Goal: Task Accomplishment & Management: Manage account settings

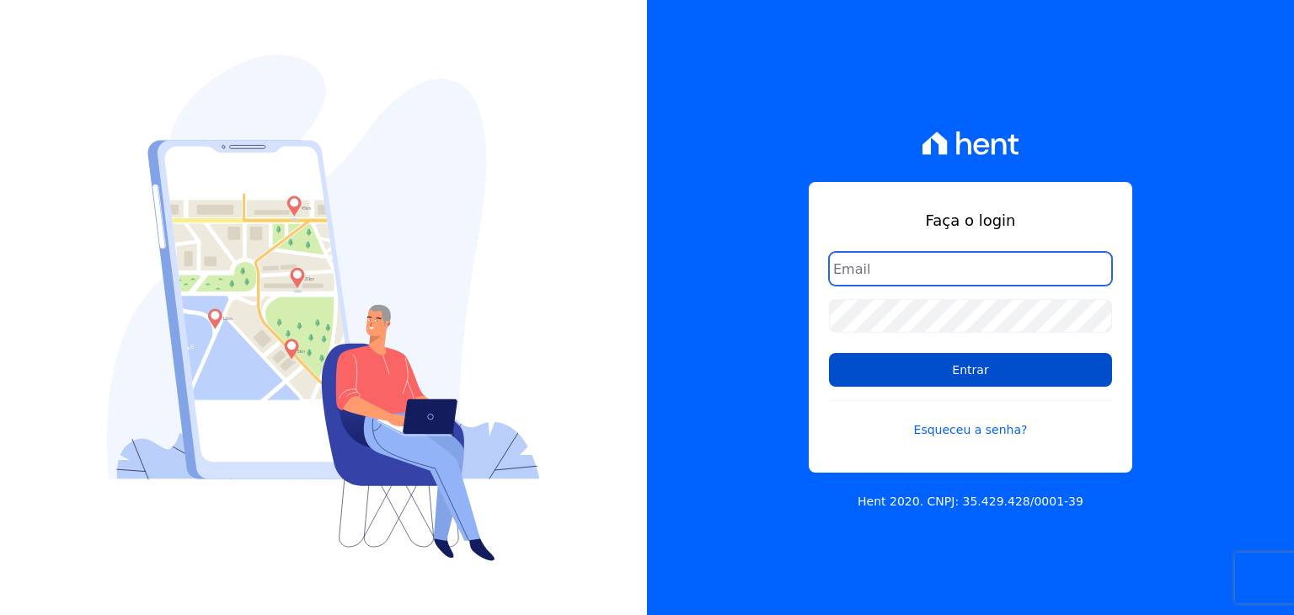
type input "guilherme.farias@priori.com.vc"
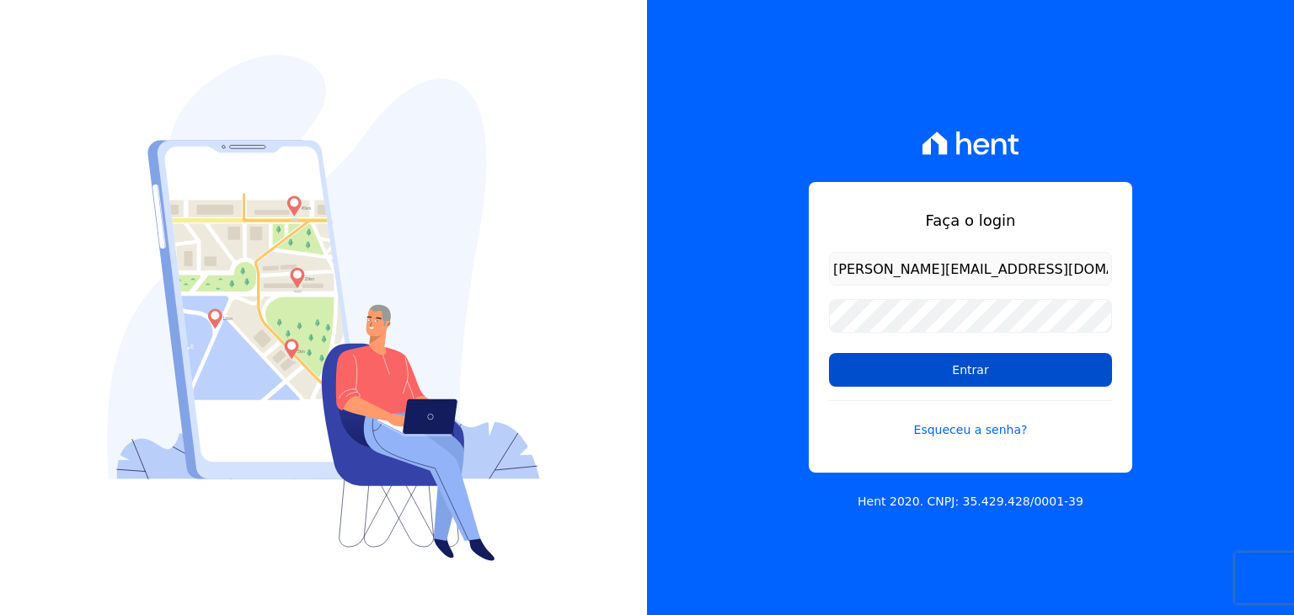
click at [910, 362] on input "Entrar" at bounding box center [970, 370] width 283 height 34
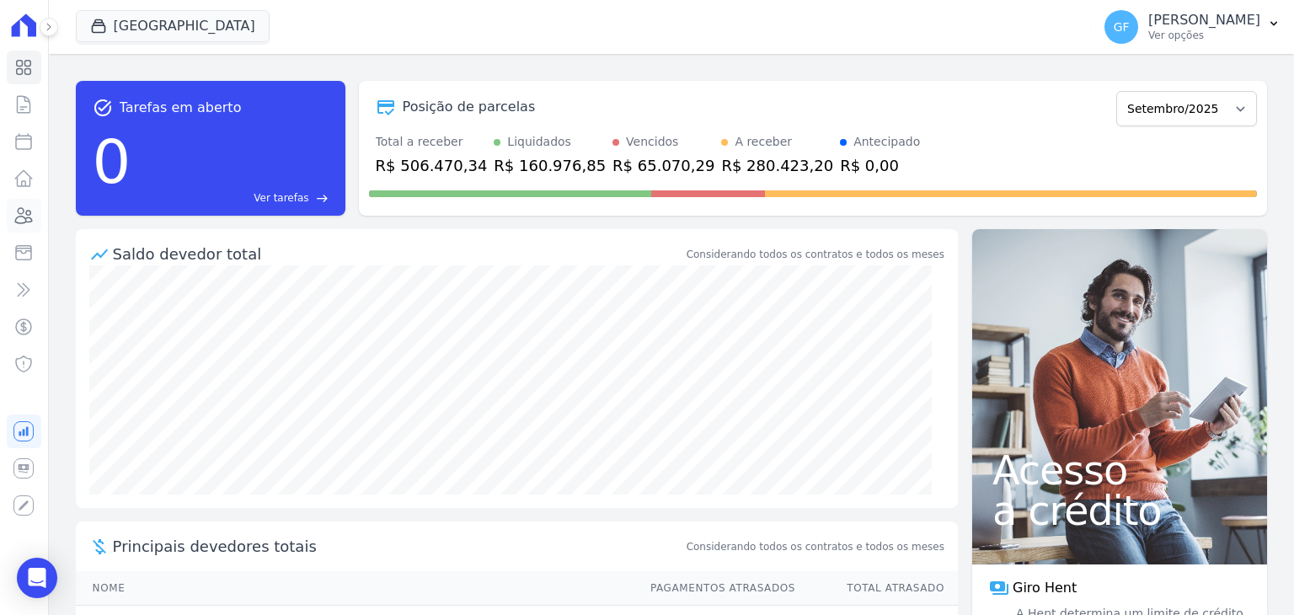
click at [28, 219] on icon at bounding box center [23, 216] width 20 height 20
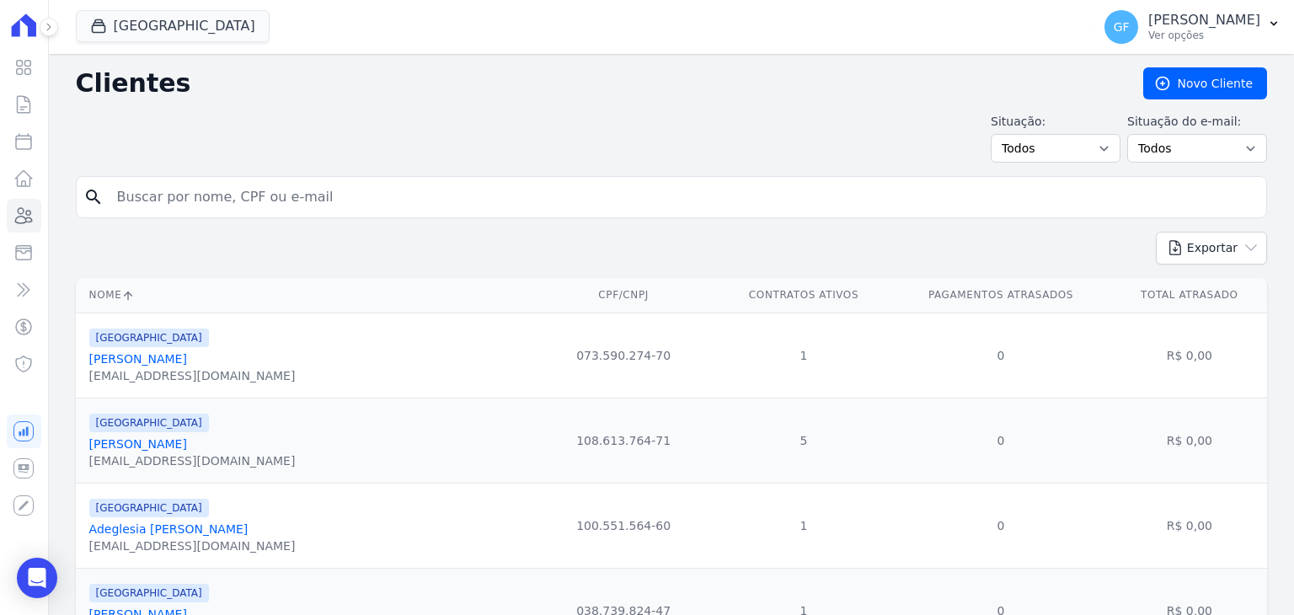
click at [148, 193] on input "search" at bounding box center [683, 197] width 1153 height 34
paste input "Maria Sonia da Silva"
type input "Maria Sonia da Silva"
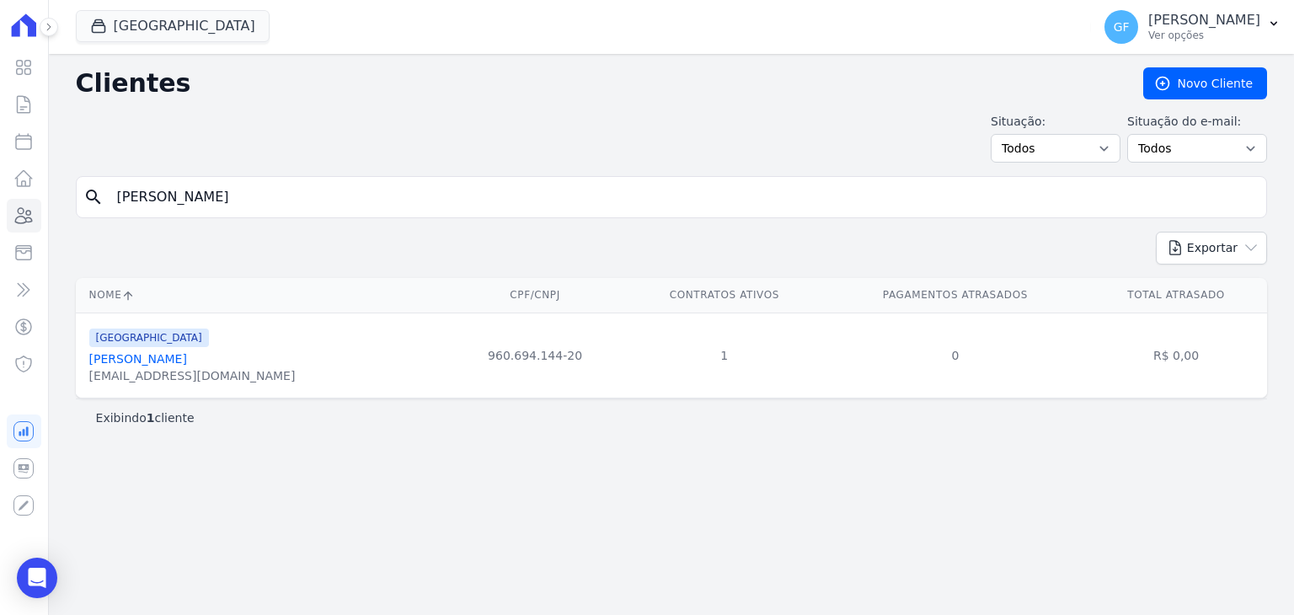
click at [138, 355] on link "Maria Sonia Da Silva" at bounding box center [138, 358] width 98 height 13
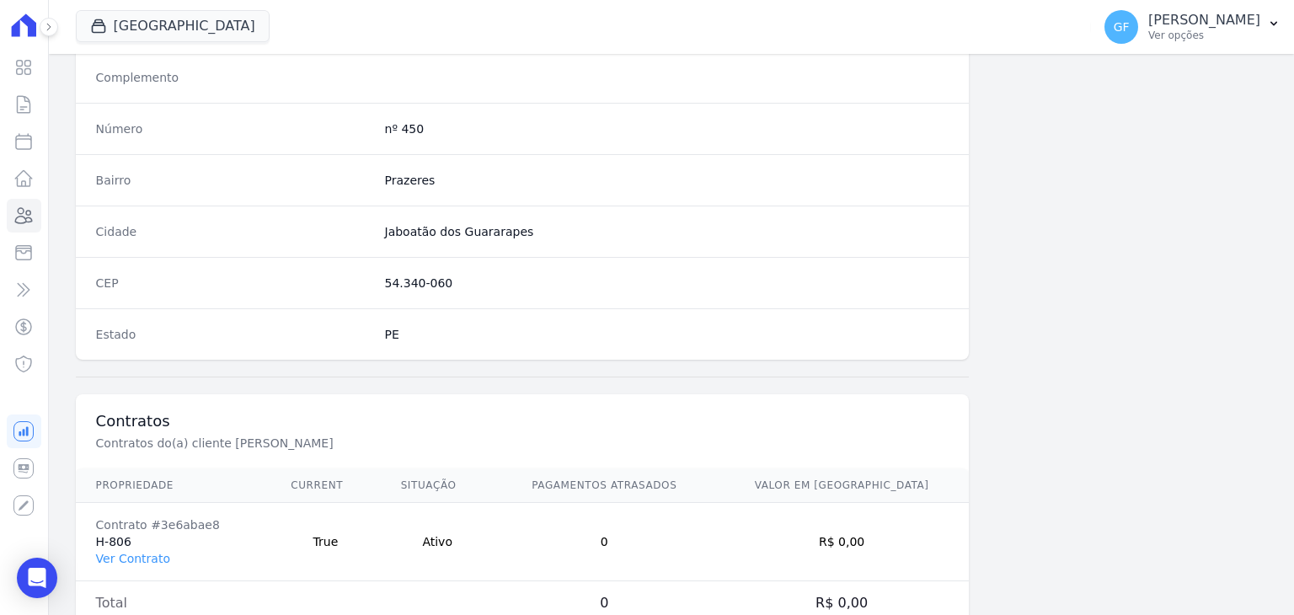
scroll to position [956, 0]
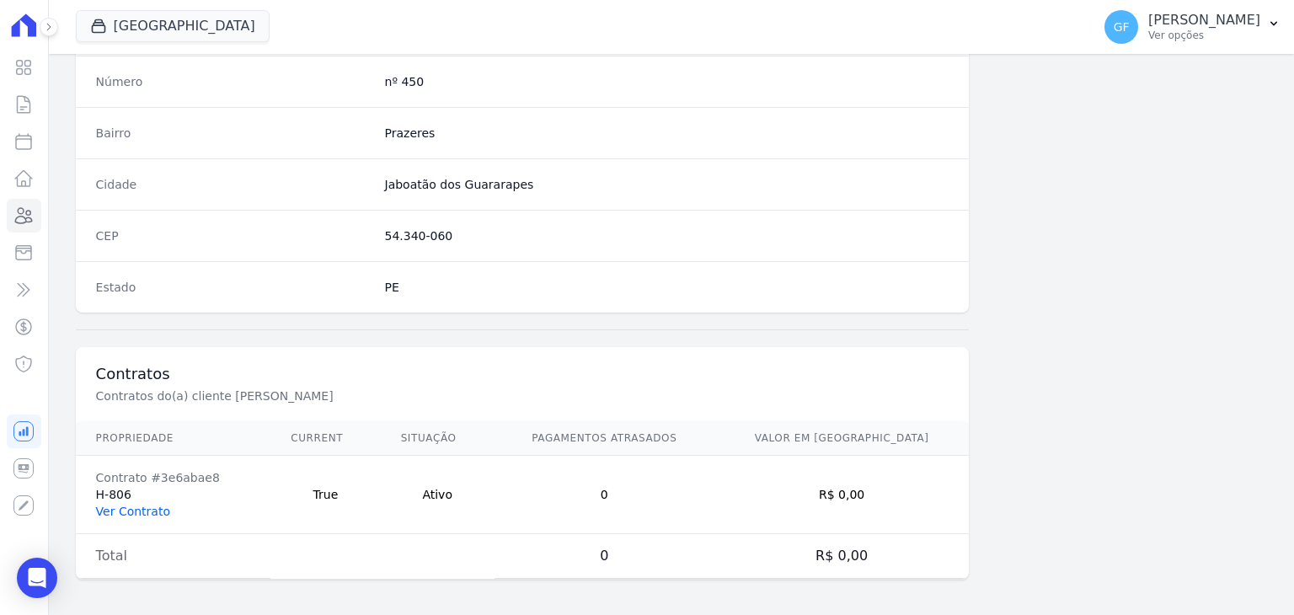
click at [117, 506] on link "Ver Contrato" at bounding box center [133, 511] width 74 height 13
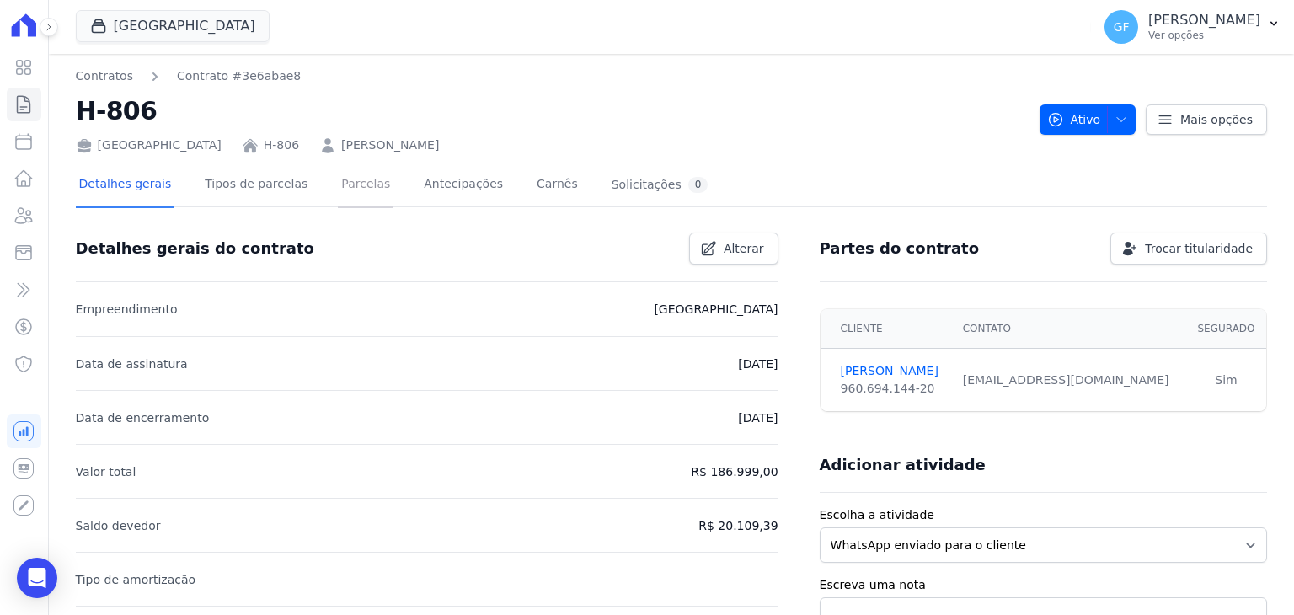
click at [340, 183] on link "Parcelas" at bounding box center [366, 185] width 56 height 45
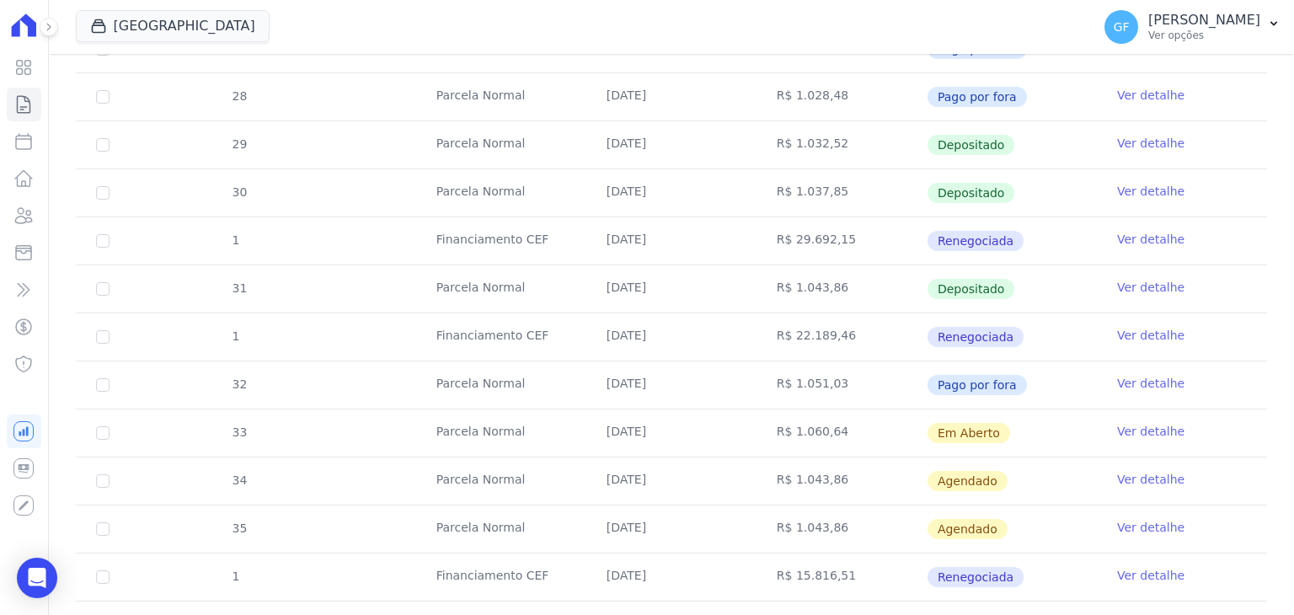
scroll to position [634, 0]
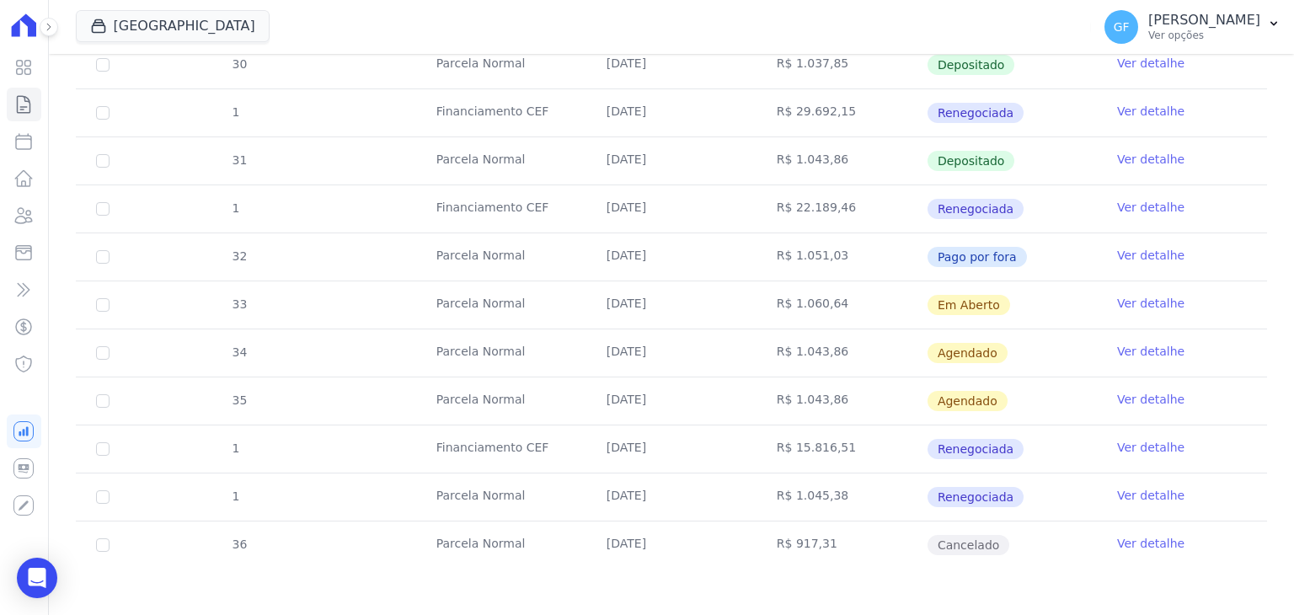
drag, startPoint x: 592, startPoint y: 292, endPoint x: 974, endPoint y: 288, distance: 381.7
click at [974, 288] on tr "33 Parcela Normal 30/09/2025 R$ 1.060,64 Em Aberto Ver detalhe" at bounding box center [671, 305] width 1191 height 48
click at [856, 308] on td "R$ 1.060,64" at bounding box center [842, 304] width 170 height 47
click at [1139, 298] on link "Ver detalhe" at bounding box center [1150, 303] width 67 height 17
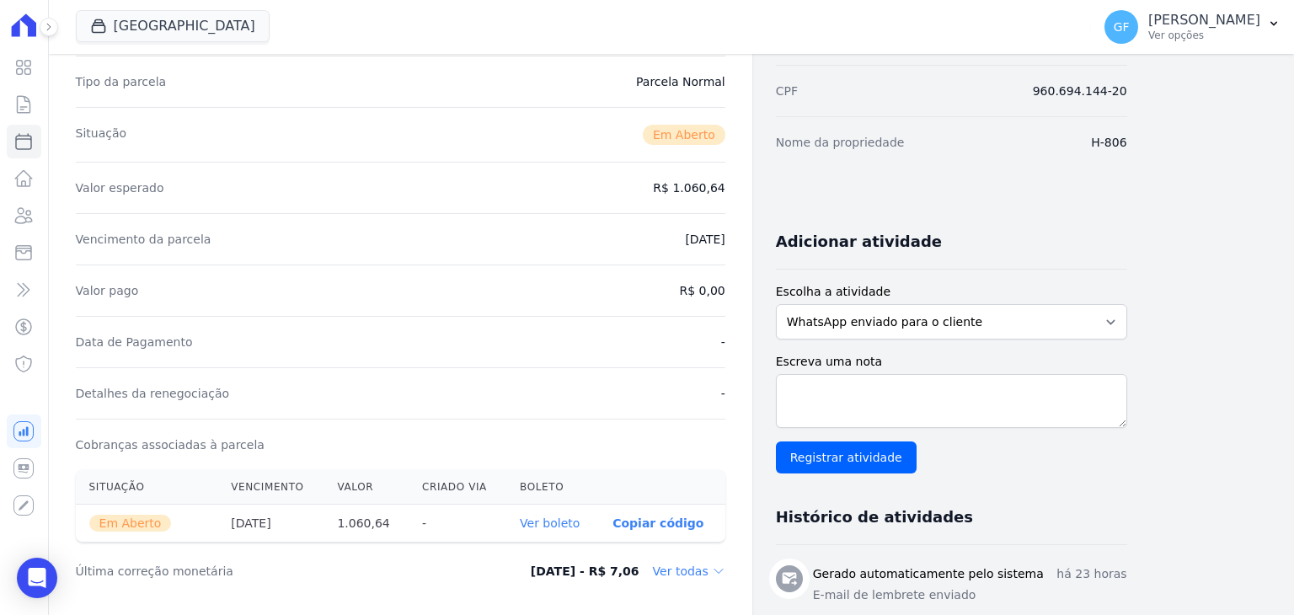
scroll to position [253, 0]
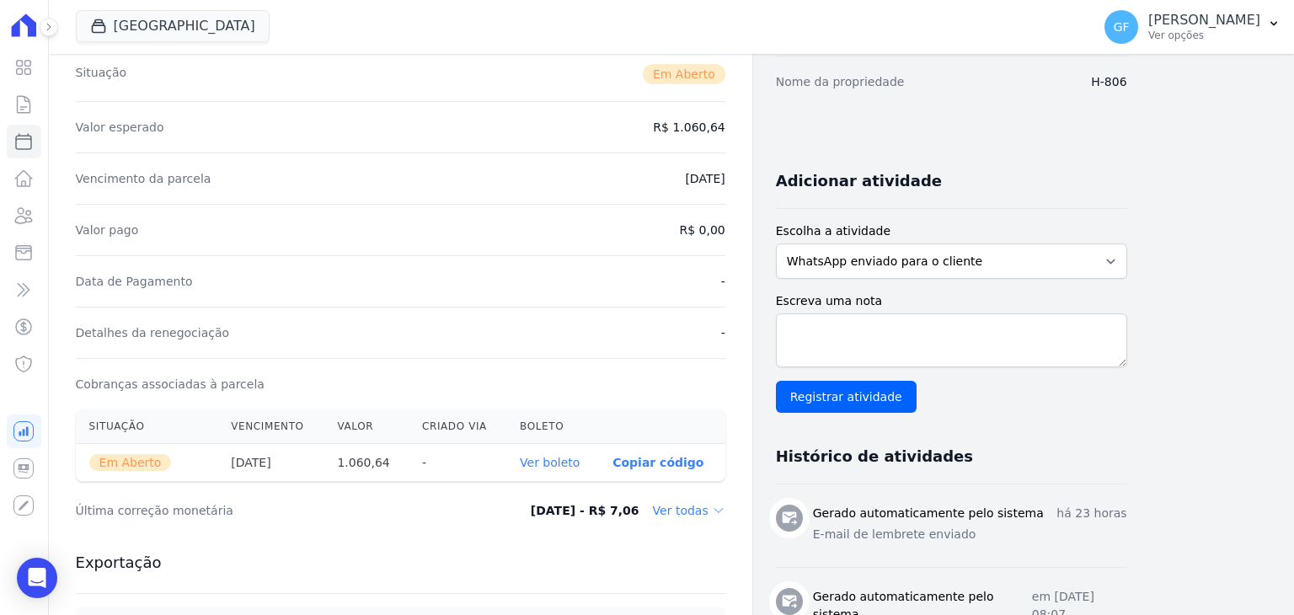
click at [554, 459] on link "Ver boleto" at bounding box center [550, 462] width 60 height 13
click at [19, 72] on icon at bounding box center [23, 67] width 20 height 20
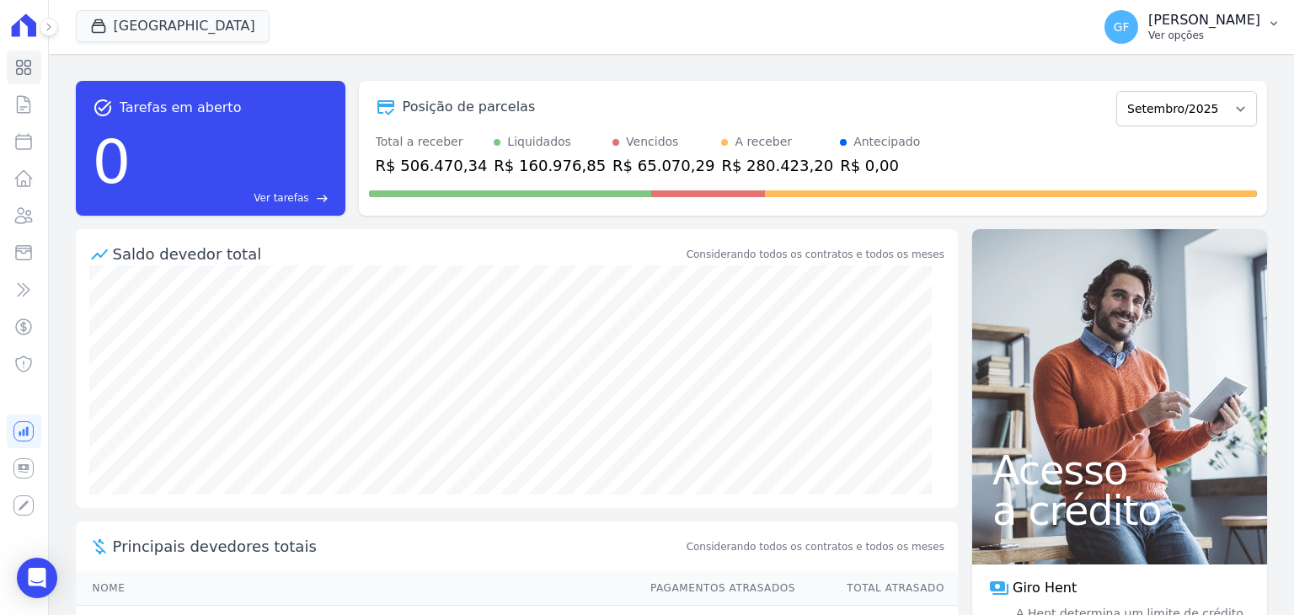
click at [1246, 20] on p "[PERSON_NAME]" at bounding box center [1204, 20] width 112 height 17
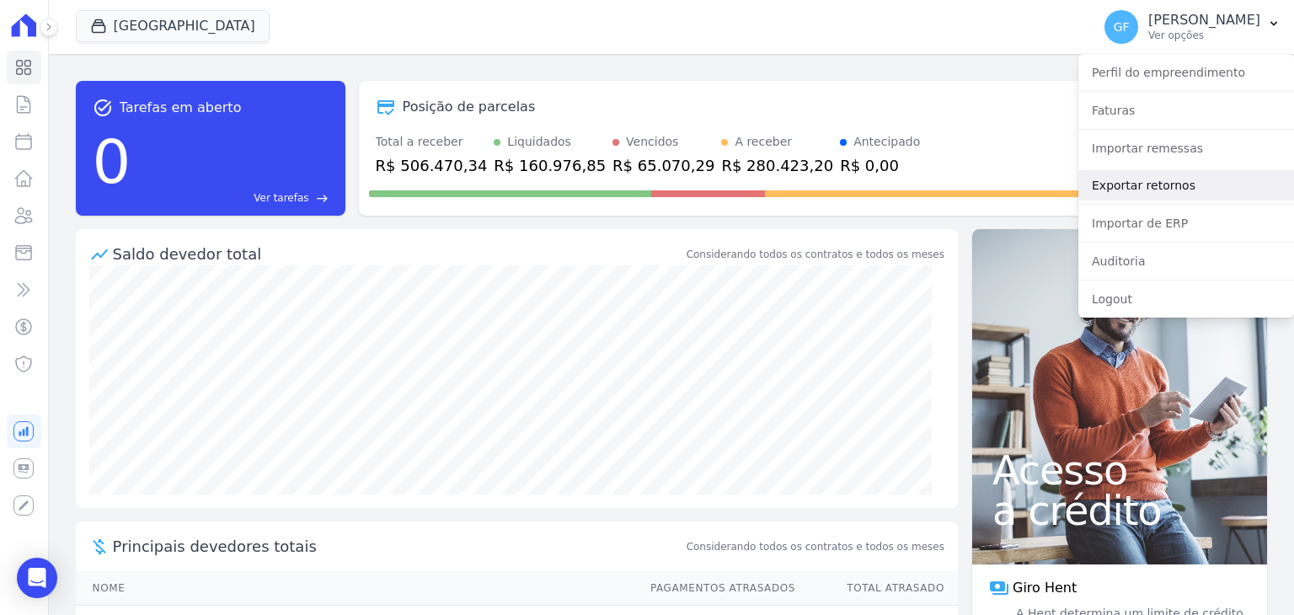
click at [1127, 190] on link "Exportar retornos" at bounding box center [1186, 185] width 216 height 30
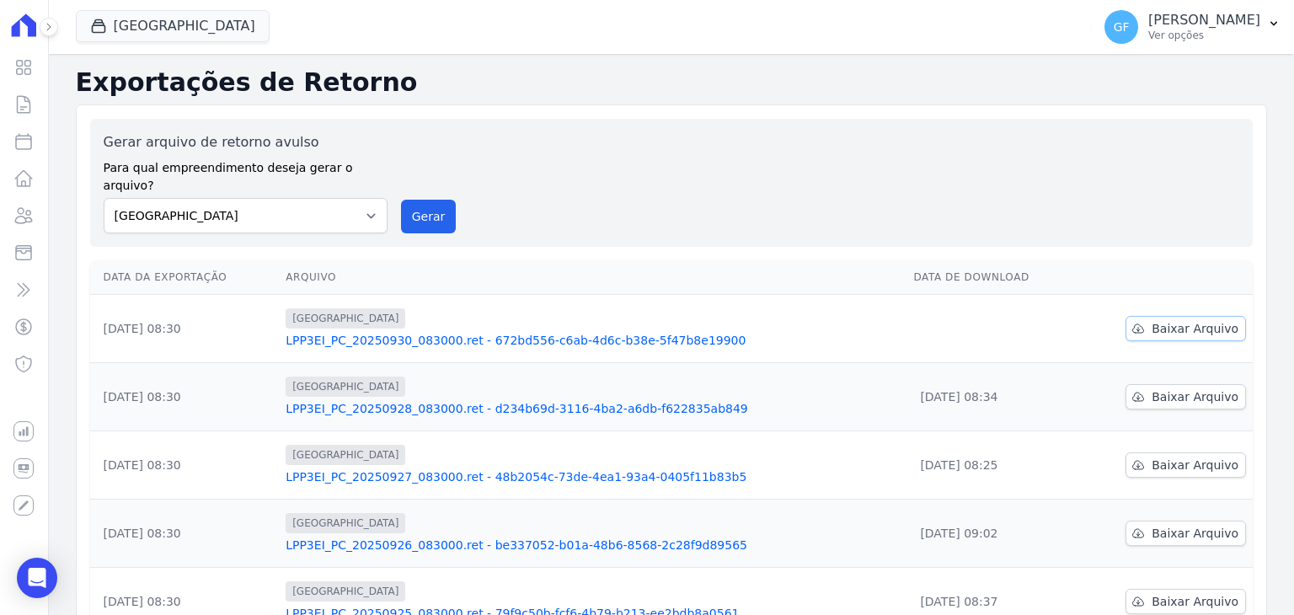
click at [1132, 322] on icon at bounding box center [1138, 328] width 13 height 13
click at [40, 28] on button at bounding box center [49, 27] width 19 height 19
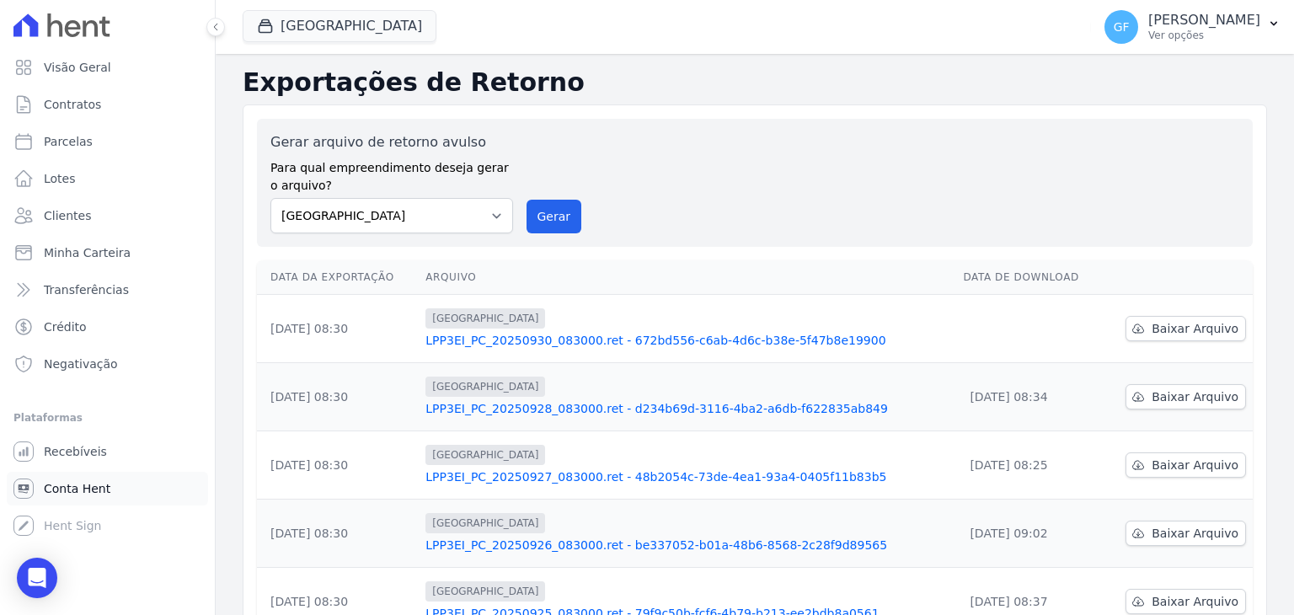
click at [61, 487] on span "Conta Hent" at bounding box center [77, 488] width 67 height 17
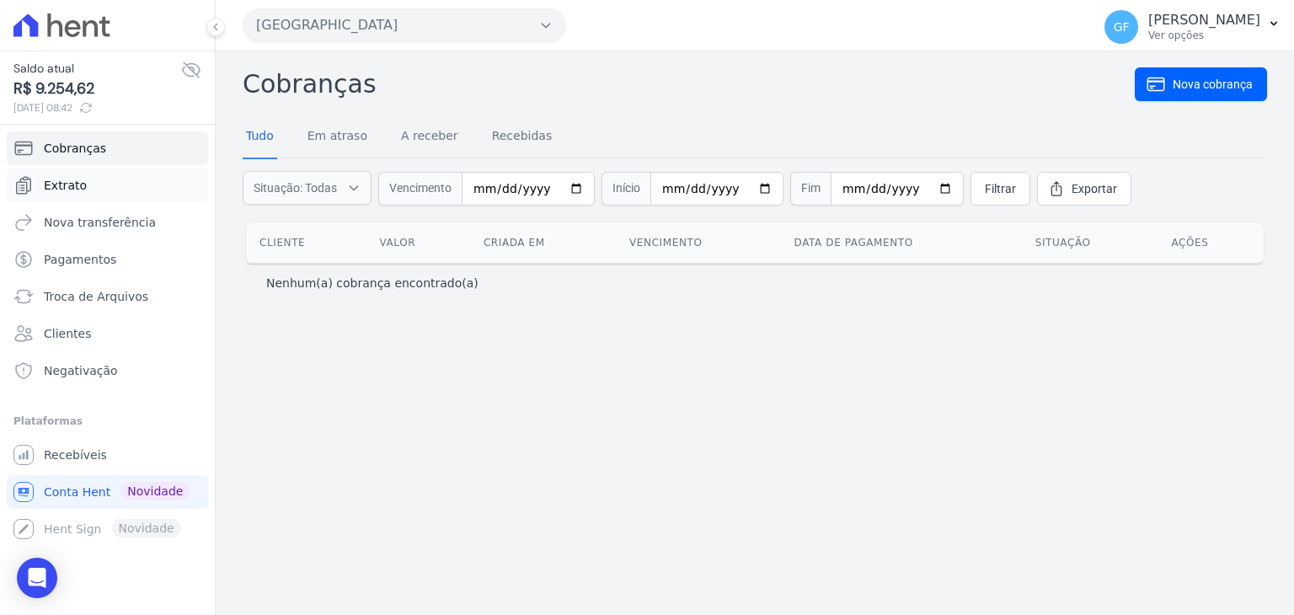
click at [91, 183] on link "Extrato" at bounding box center [107, 186] width 201 height 34
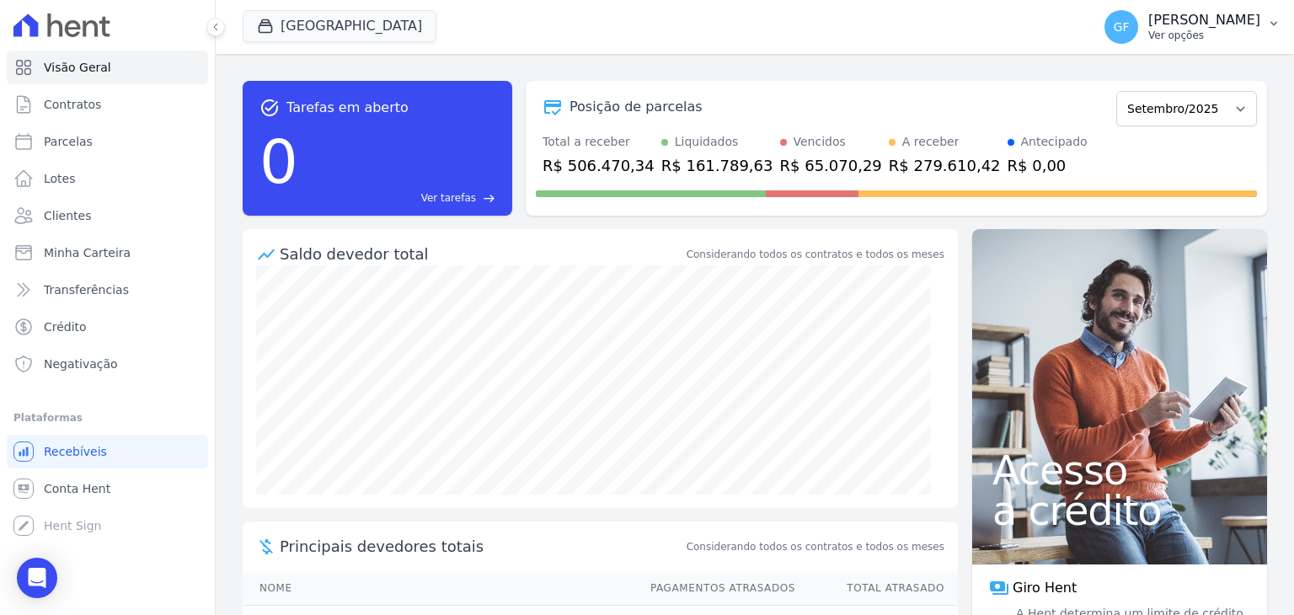
click at [1233, 37] on p "Ver opções" at bounding box center [1204, 35] width 112 height 13
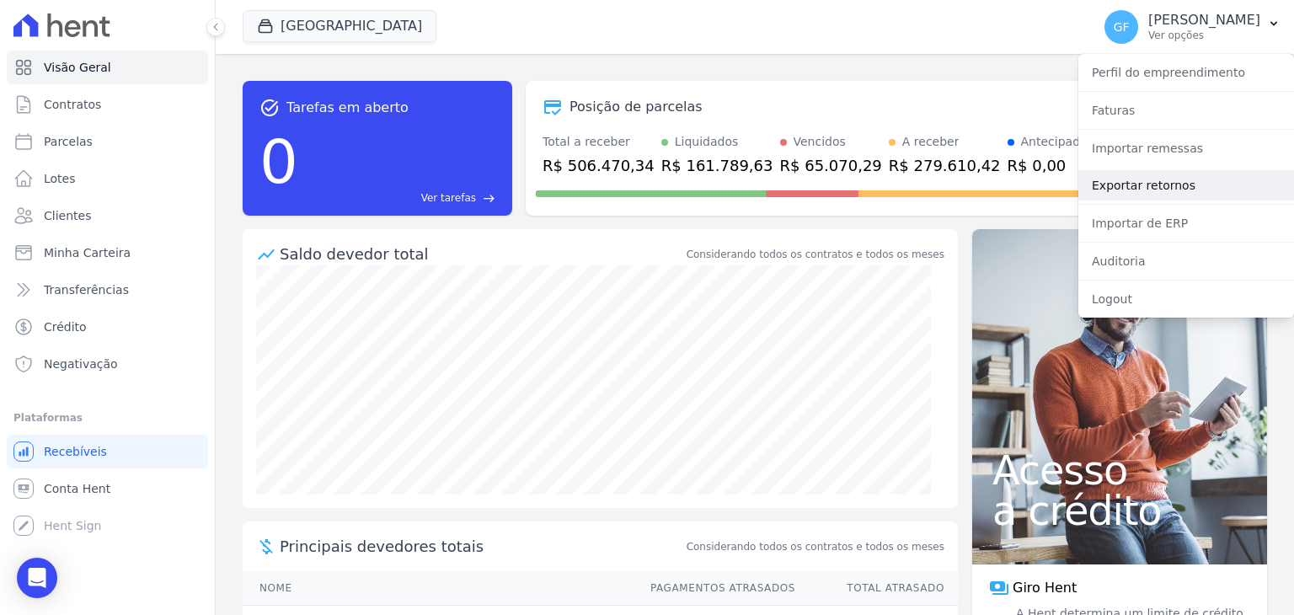
click at [1126, 194] on link "Exportar retornos" at bounding box center [1186, 185] width 216 height 30
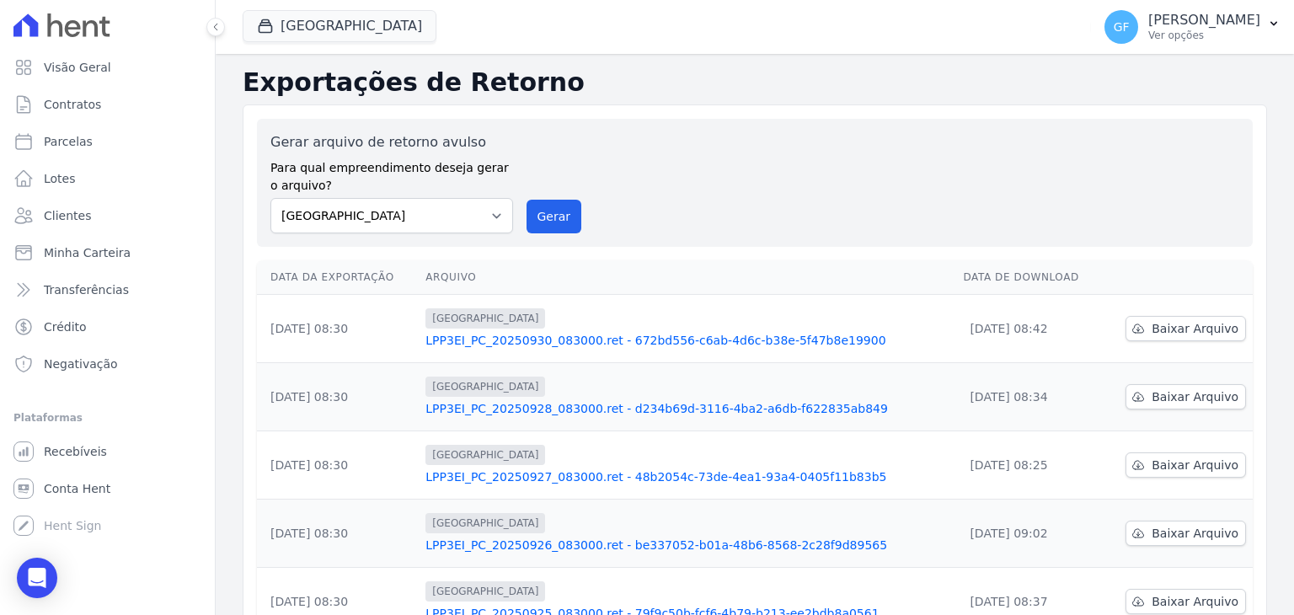
click at [590, 332] on link "LPP3EI_PC_20250930_083000.ret - 672bd556-c6ab-4d6c-b38e-5f47b8e19900" at bounding box center [687, 340] width 524 height 17
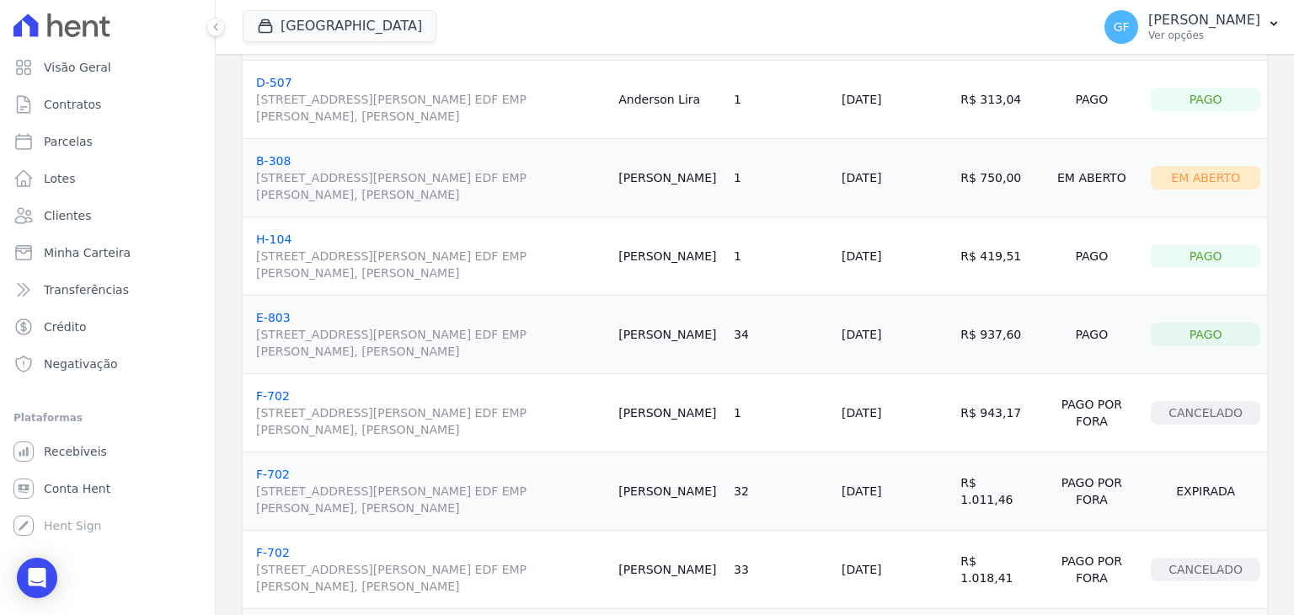
scroll to position [590, 0]
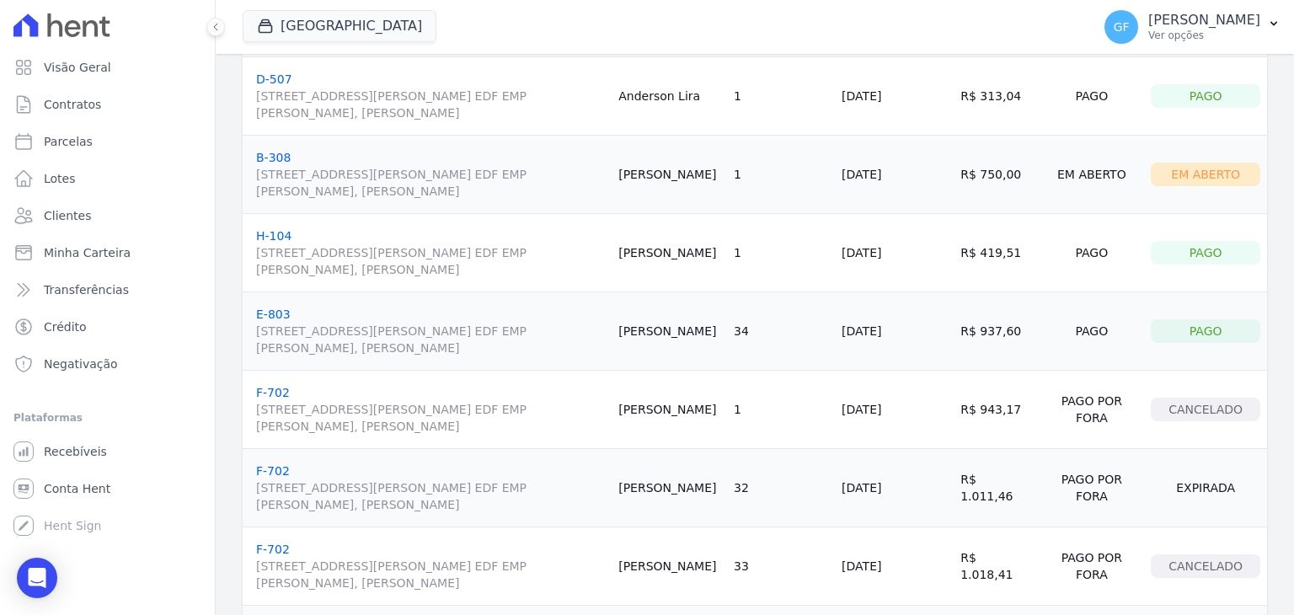
drag, startPoint x: 654, startPoint y: 182, endPoint x: 1036, endPoint y: 181, distance: 382.5
click at [1036, 181] on tr "B-308 Avenida Engenheiro Domingos Ferreira, 2589, SALA 202 EDF EMP ALEXANDRE CA…" at bounding box center [755, 175] width 1025 height 78
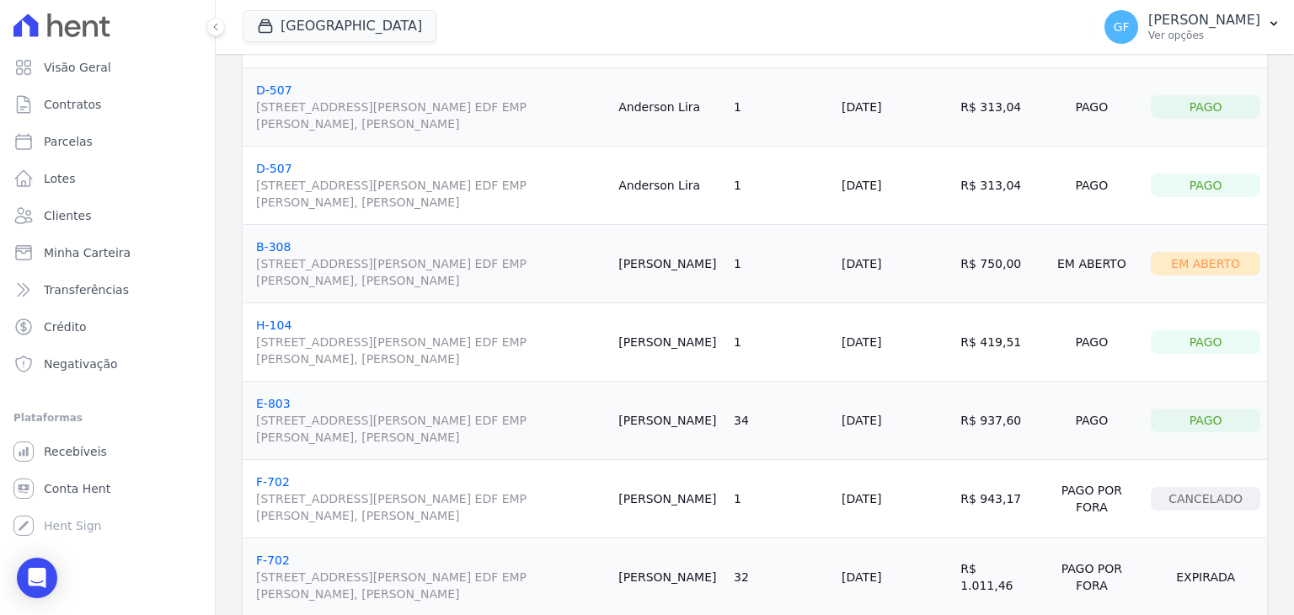
scroll to position [475, 0]
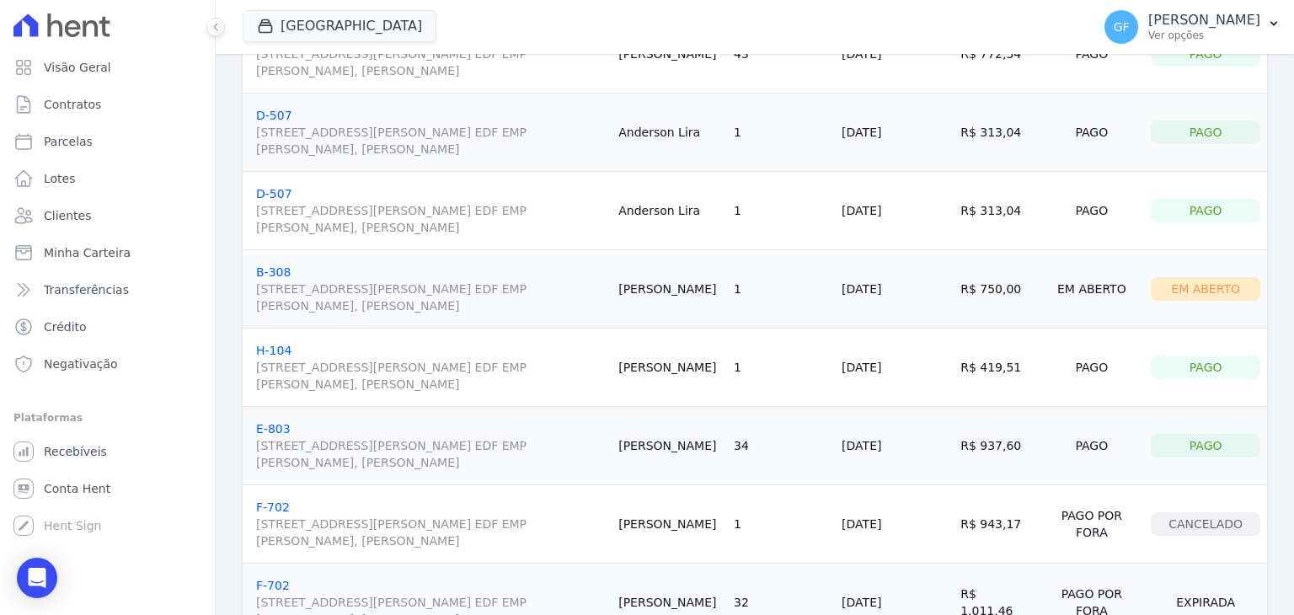
drag, startPoint x: 684, startPoint y: 126, endPoint x: 1034, endPoint y: 229, distance: 364.7
click at [1034, 229] on tbody "H-706 Avenida Engenheiro Domingos Ferreira, 2589, SALA 202 EDF EMP ALEXANDRE CA…" at bounding box center [755, 289] width 1025 height 1175
drag, startPoint x: 710, startPoint y: 176, endPoint x: 688, endPoint y: 173, distance: 23.0
click at [708, 176] on td "Anderson Lira" at bounding box center [669, 211] width 115 height 78
click at [612, 130] on td "D-507 Avenida Engenheiro Domingos Ferreira, 2589, SALA 202 EDF EMP ALEXANDRE CA…" at bounding box center [427, 133] width 369 height 78
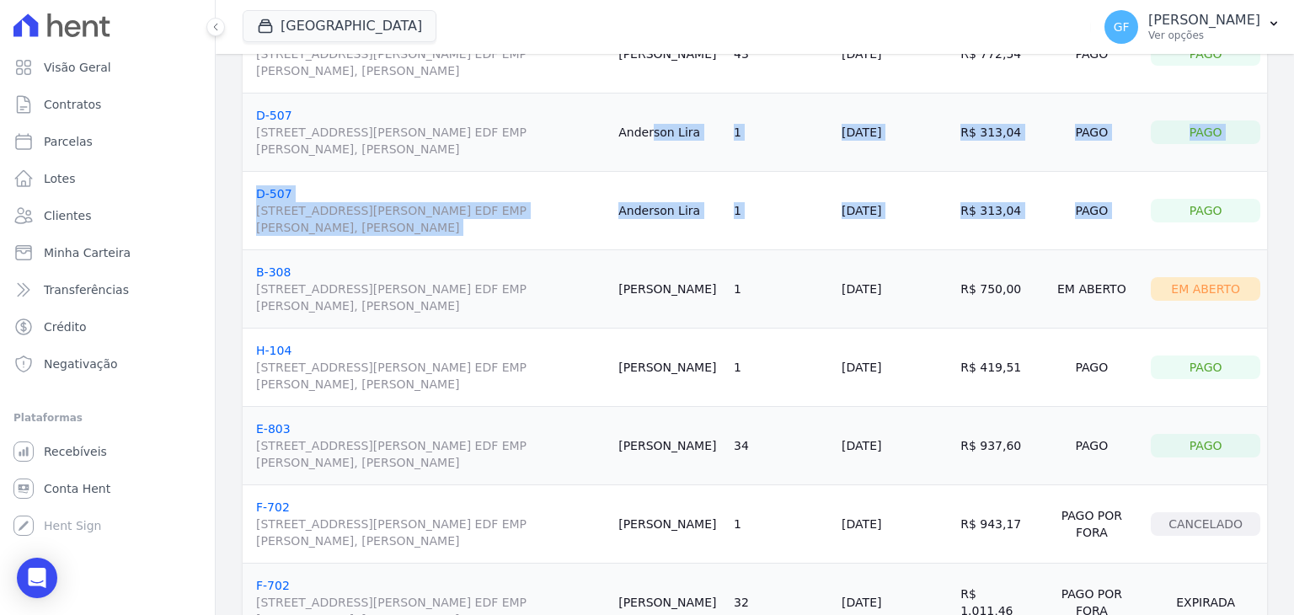
drag, startPoint x: 650, startPoint y: 126, endPoint x: 1190, endPoint y: 189, distance: 543.8
click at [1179, 187] on tbody "H-706 Avenida Engenheiro Domingos Ferreira, 2589, SALA 202 EDF EMP ALEXANDRE CA…" at bounding box center [755, 289] width 1025 height 1175
click at [661, 154] on td "Anderson Lira" at bounding box center [669, 133] width 115 height 78
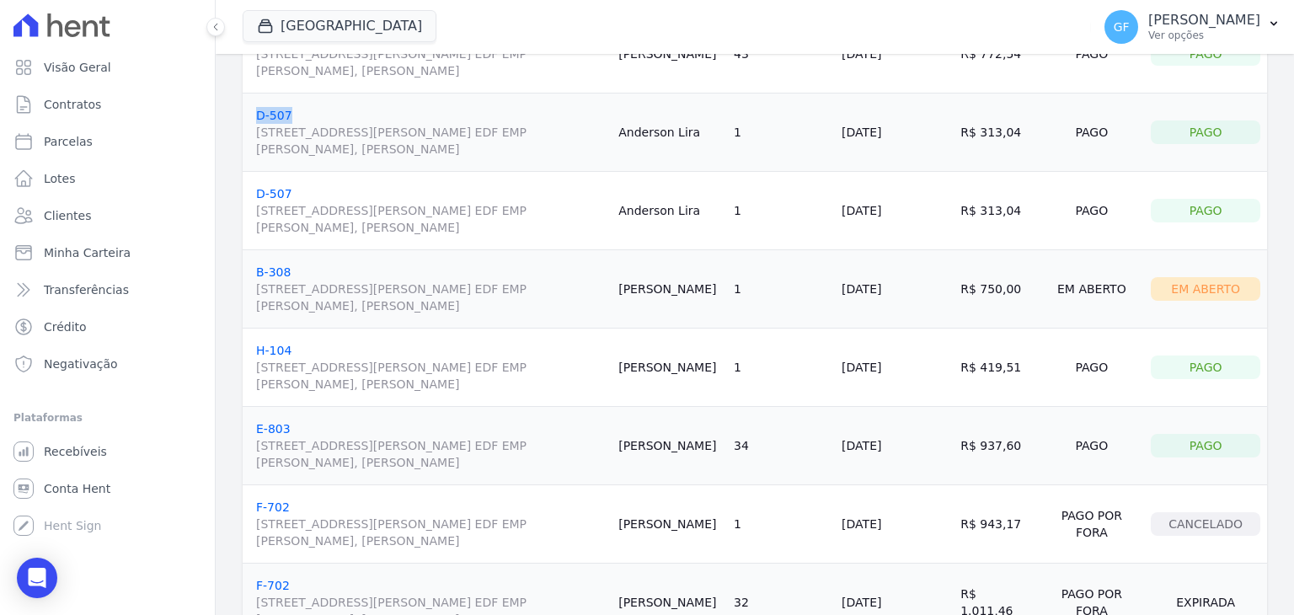
drag, startPoint x: 249, startPoint y: 119, endPoint x: 295, endPoint y: 115, distance: 45.6
click at [295, 115] on td "D-507 Avenida Engenheiro Domingos Ferreira, 2589, SALA 202 EDF EMP ALEXANDRE CA…" at bounding box center [427, 133] width 369 height 78
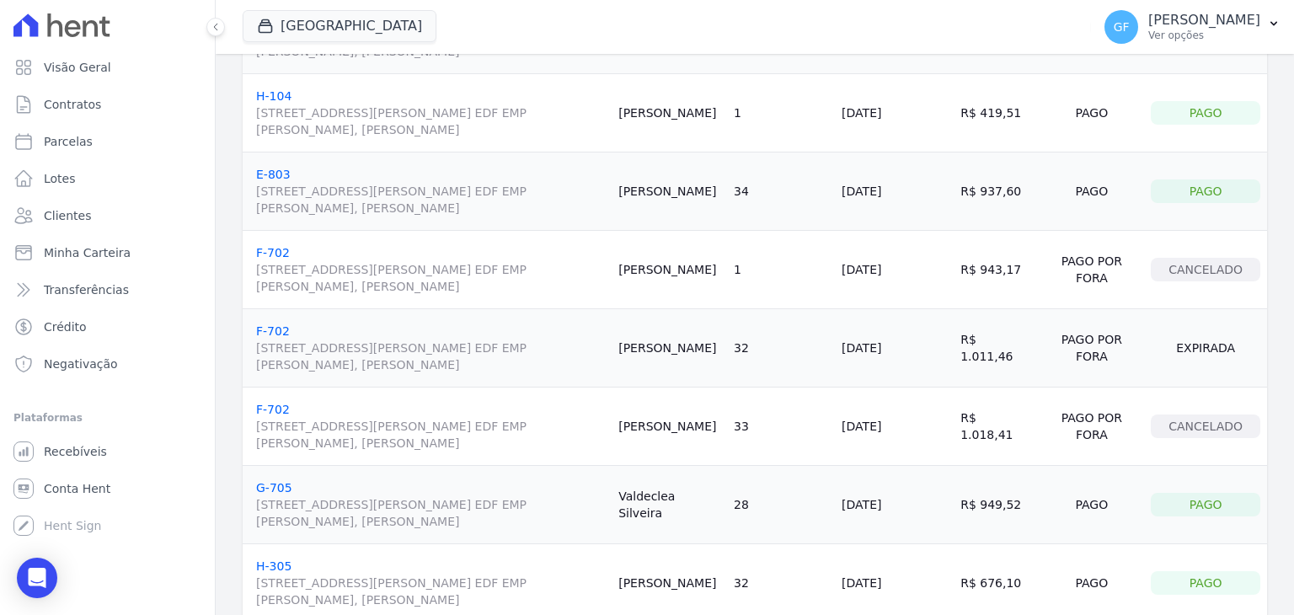
scroll to position [812, 0]
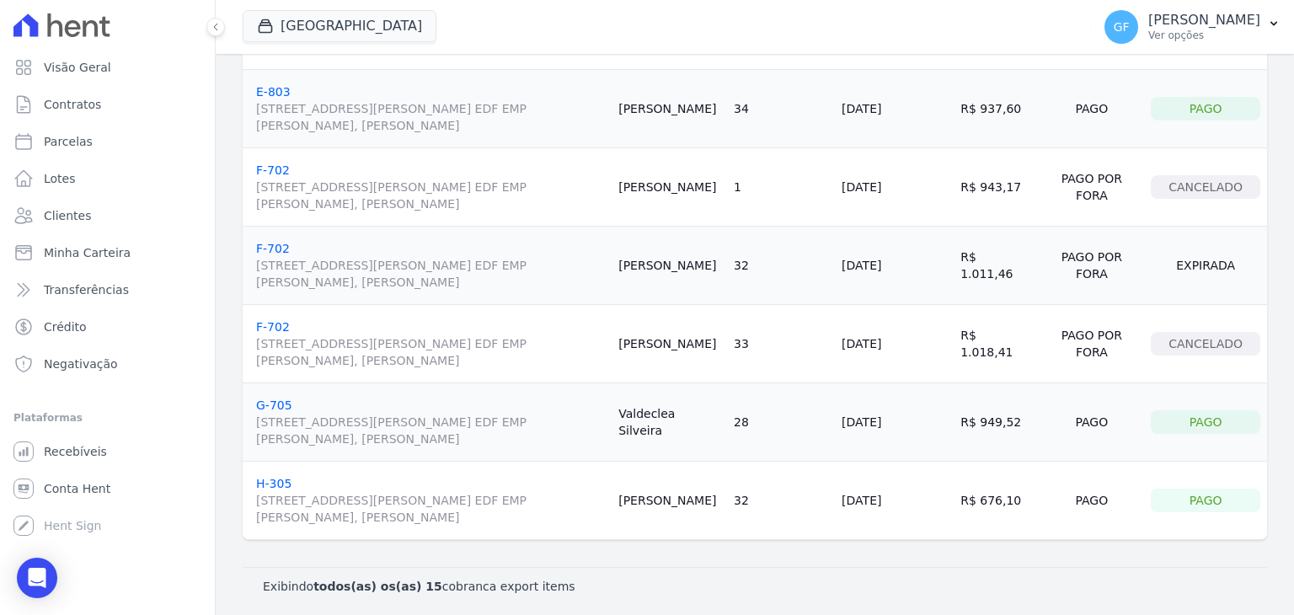
drag, startPoint x: 640, startPoint y: 422, endPoint x: 750, endPoint y: 421, distance: 109.5
click at [750, 421] on tr "G-705 Avenida Engenheiro Domingos Ferreira, 2589, SALA 202 EDF EMP ALEXANDRE CA…" at bounding box center [755, 422] width 1025 height 78
click at [727, 450] on td "Valdeclea Silveira" at bounding box center [669, 422] width 115 height 78
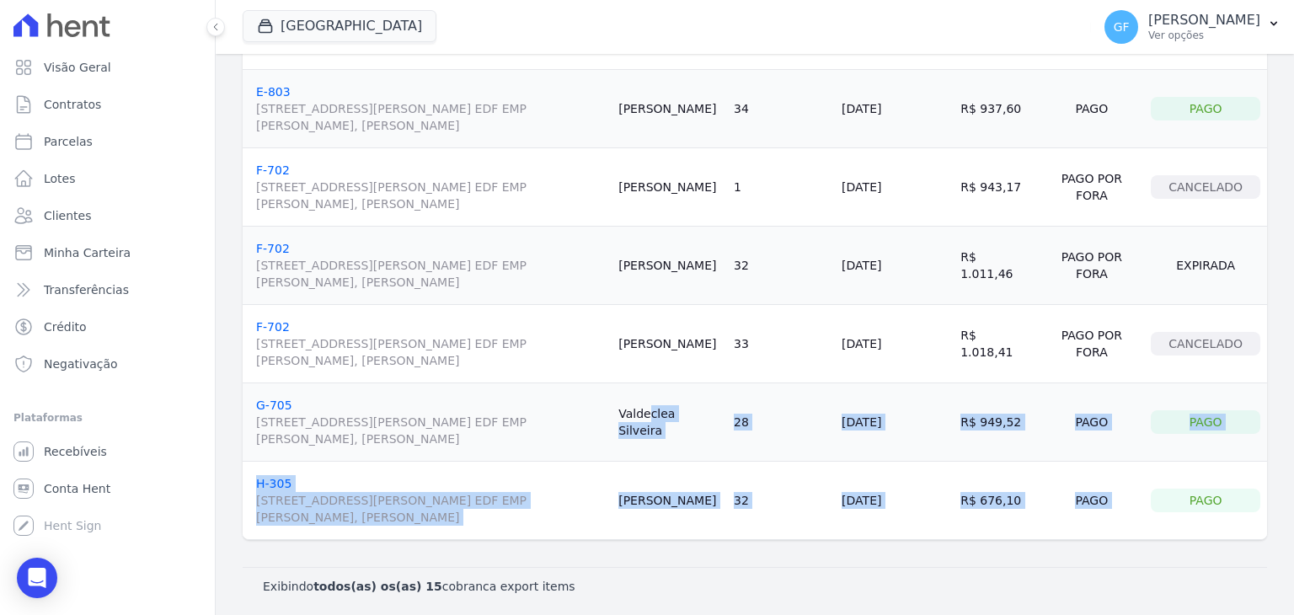
drag, startPoint x: 646, startPoint y: 425, endPoint x: 1175, endPoint y: 459, distance: 529.3
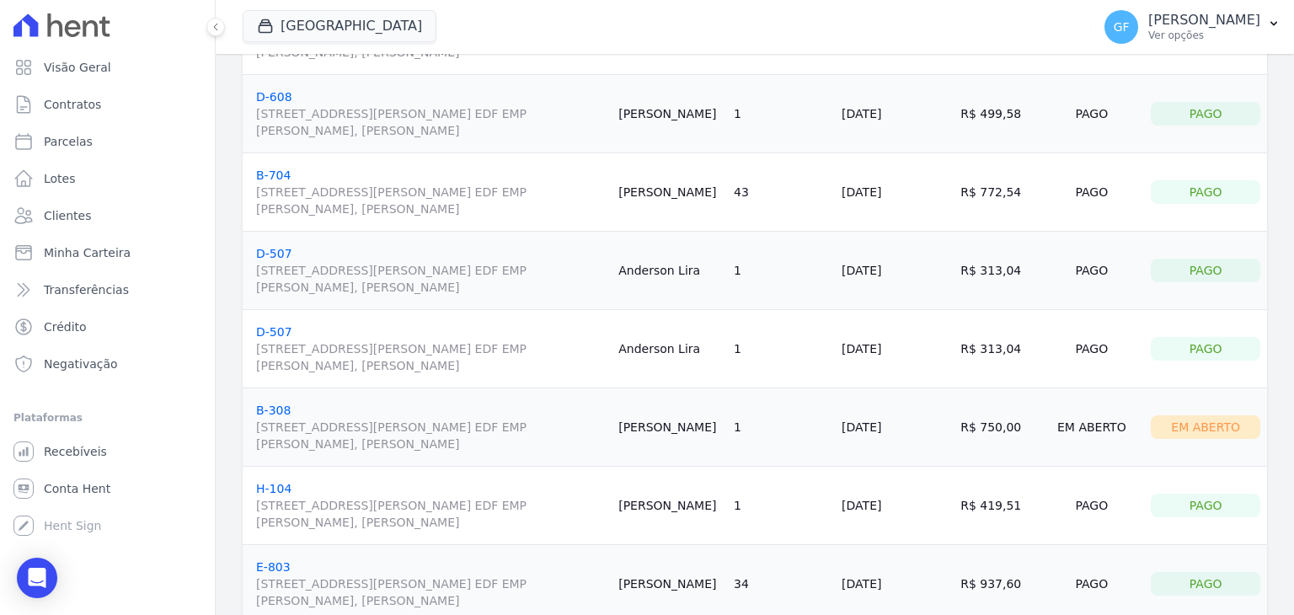
scroll to position [421, 0]
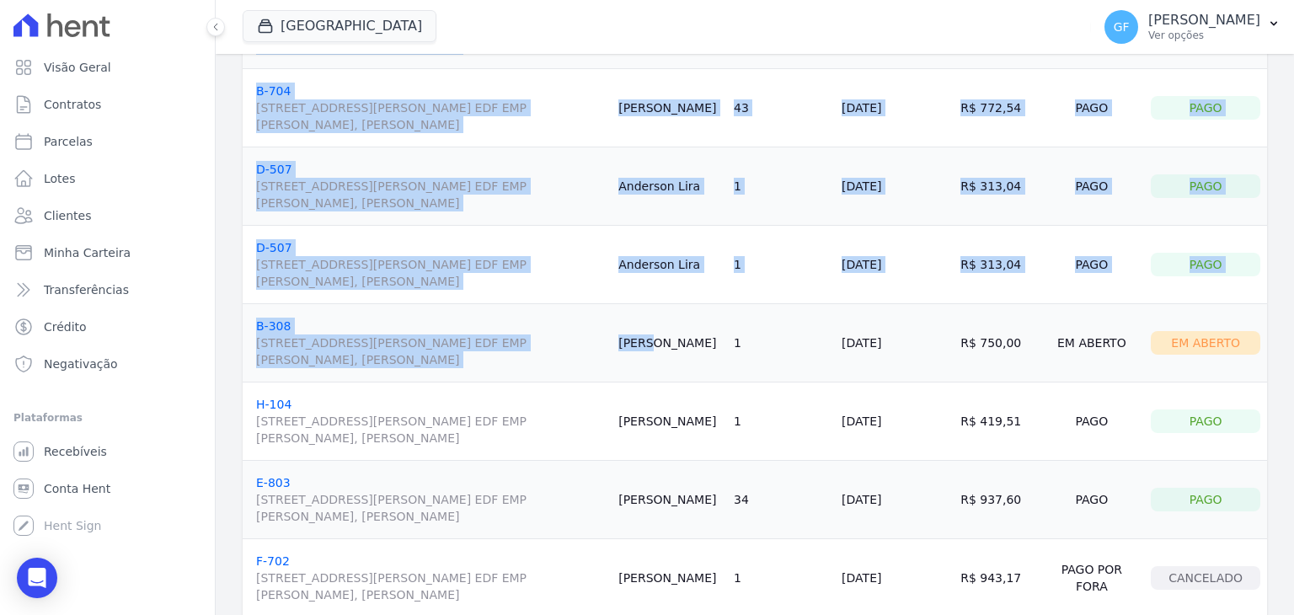
drag, startPoint x: 652, startPoint y: 341, endPoint x: 1271, endPoint y: 363, distance: 618.8
click at [1271, 363] on div "Contrato Cliente Número da Parcela Data de Vencimento Valor devido Status da Pa…" at bounding box center [755, 319] width 1078 height 1237
click at [1004, 340] on td "R$ 750,00" at bounding box center [996, 343] width 85 height 78
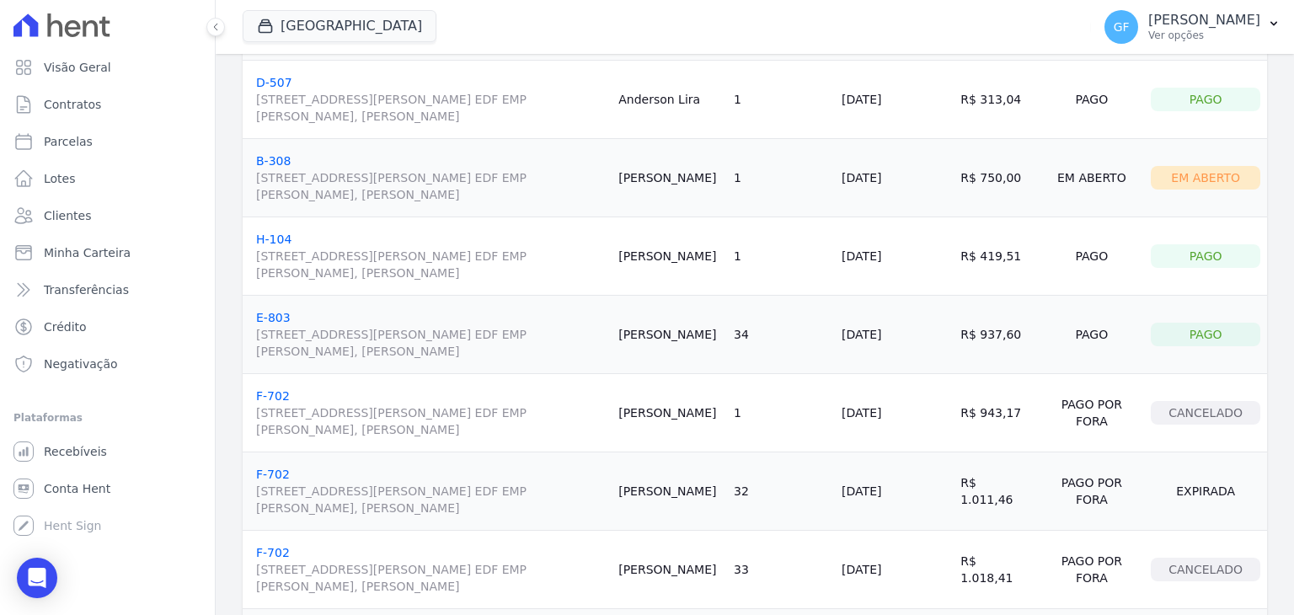
scroll to position [590, 0]
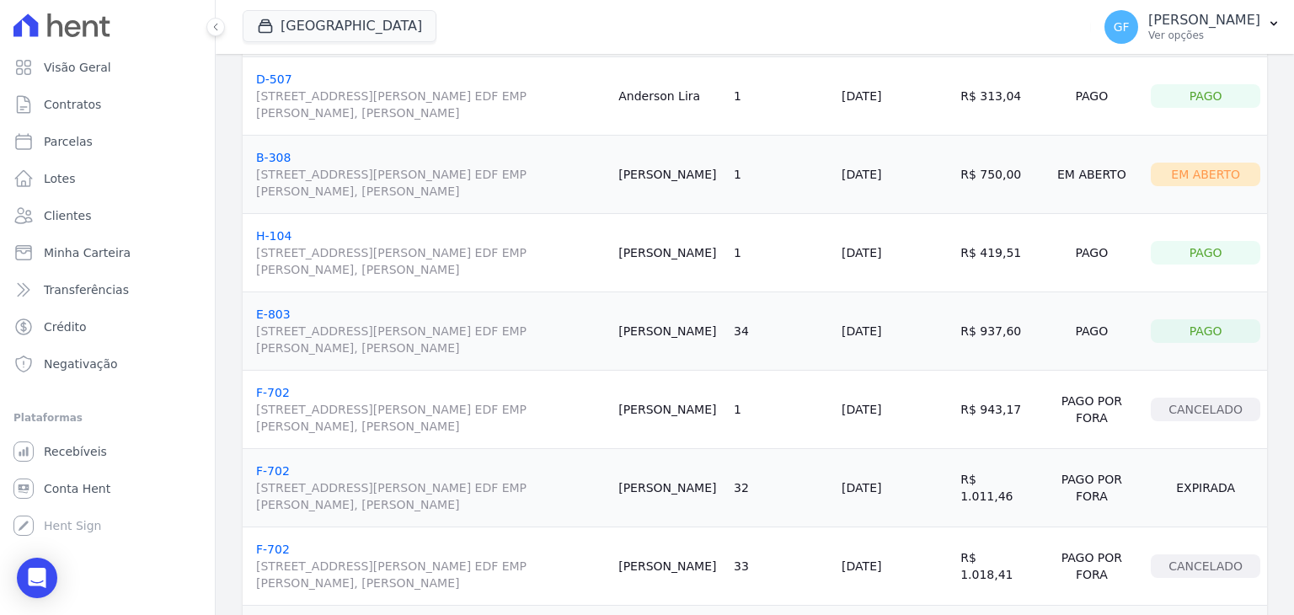
drag, startPoint x: 649, startPoint y: 254, endPoint x: 1244, endPoint y: 327, distance: 599.3
click at [1244, 327] on tbody "H-706 Avenida Engenheiro Domingos Ferreira, 2589, SALA 202 EDF EMP ALEXANDRE CA…" at bounding box center [755, 174] width 1025 height 1175
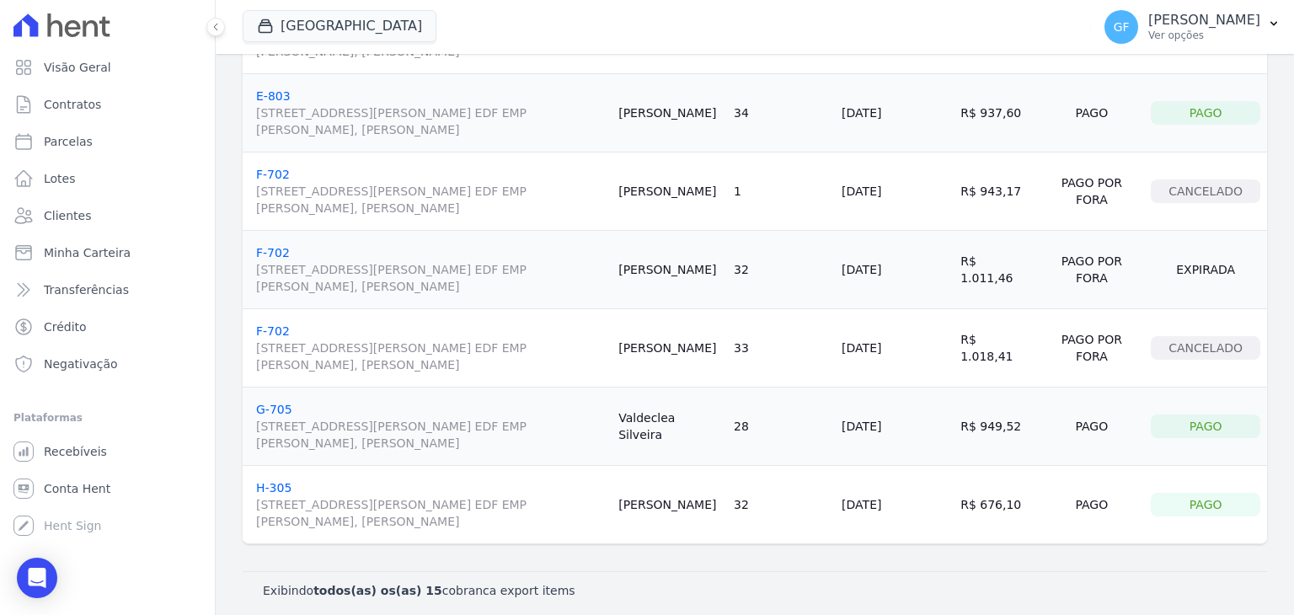
scroll to position [812, 0]
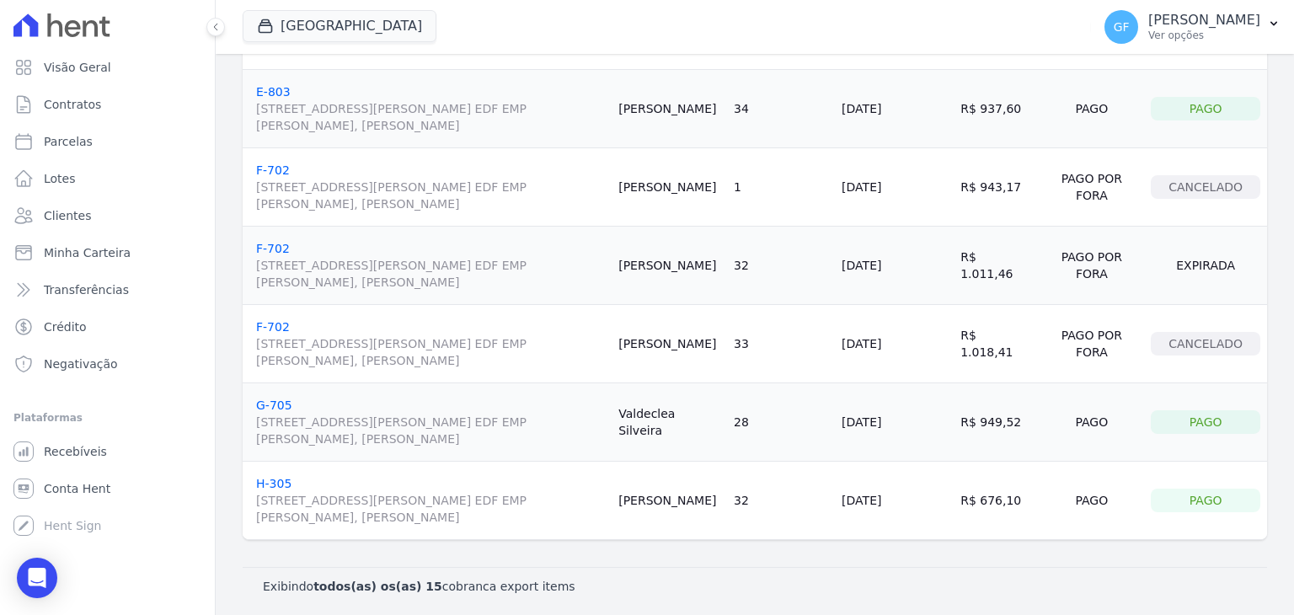
drag, startPoint x: 650, startPoint y: 185, endPoint x: 1237, endPoint y: 206, distance: 587.6
click at [1237, 206] on tr "F-702 Avenida Engenheiro Domingos Ferreira, 2589, SALA 202 EDF EMP ALEXANDRE CA…" at bounding box center [755, 187] width 1025 height 78
drag, startPoint x: 652, startPoint y: 270, endPoint x: 1244, endPoint y: 262, distance: 591.5
click at [1244, 262] on tr "F-702 Avenida Engenheiro Domingos Ferreira, 2589, SALA 202 EDF EMP ALEXANDRE CA…" at bounding box center [755, 266] width 1025 height 78
drag, startPoint x: 644, startPoint y: 343, endPoint x: 1208, endPoint y: 357, distance: 564.7
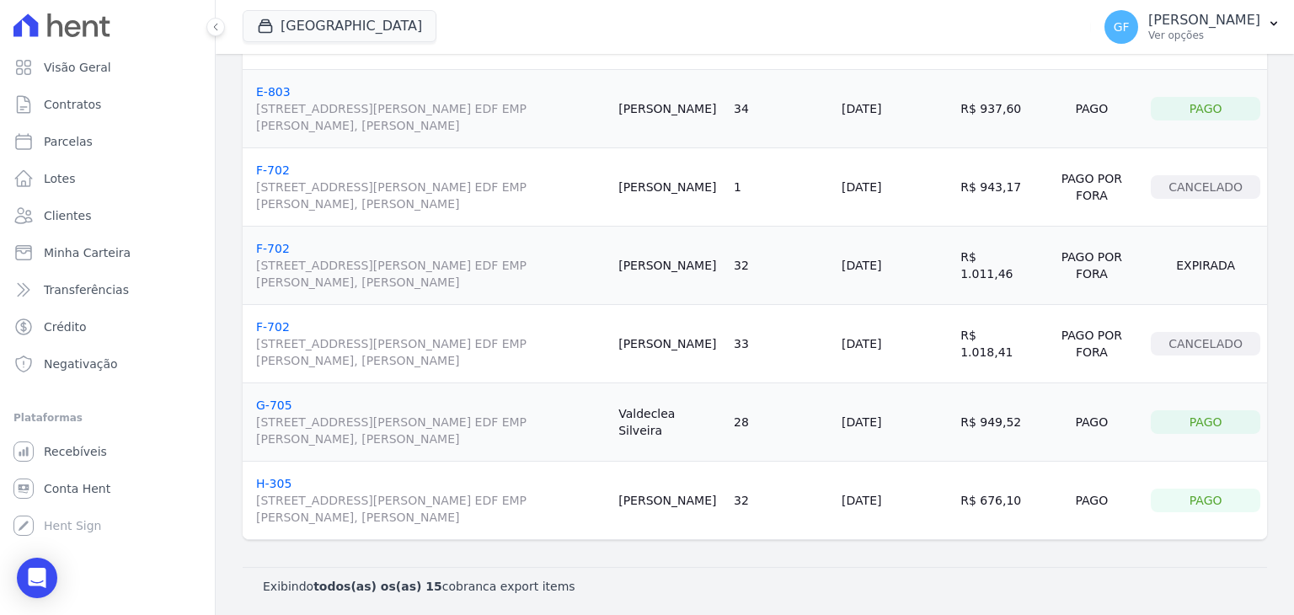
click at [1227, 357] on tr "F-702 Avenida Engenheiro Domingos Ferreira, 2589, SALA 202 EDF EMP ALEXANDRE CA…" at bounding box center [755, 344] width 1025 height 78
drag, startPoint x: 654, startPoint y: 425, endPoint x: 762, endPoint y: 425, distance: 108.7
click at [762, 425] on tr "G-705 Avenida Engenheiro Domingos Ferreira, 2589, SALA 202 EDF EMP ALEXANDRE CA…" at bounding box center [755, 422] width 1025 height 78
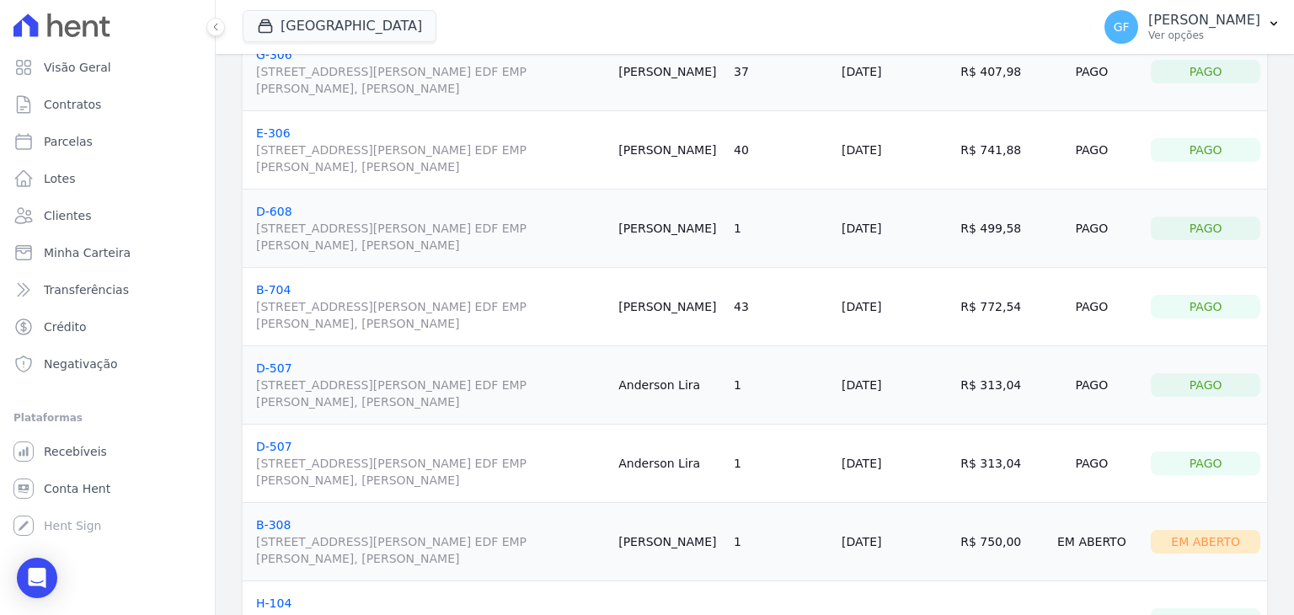
scroll to position [0, 0]
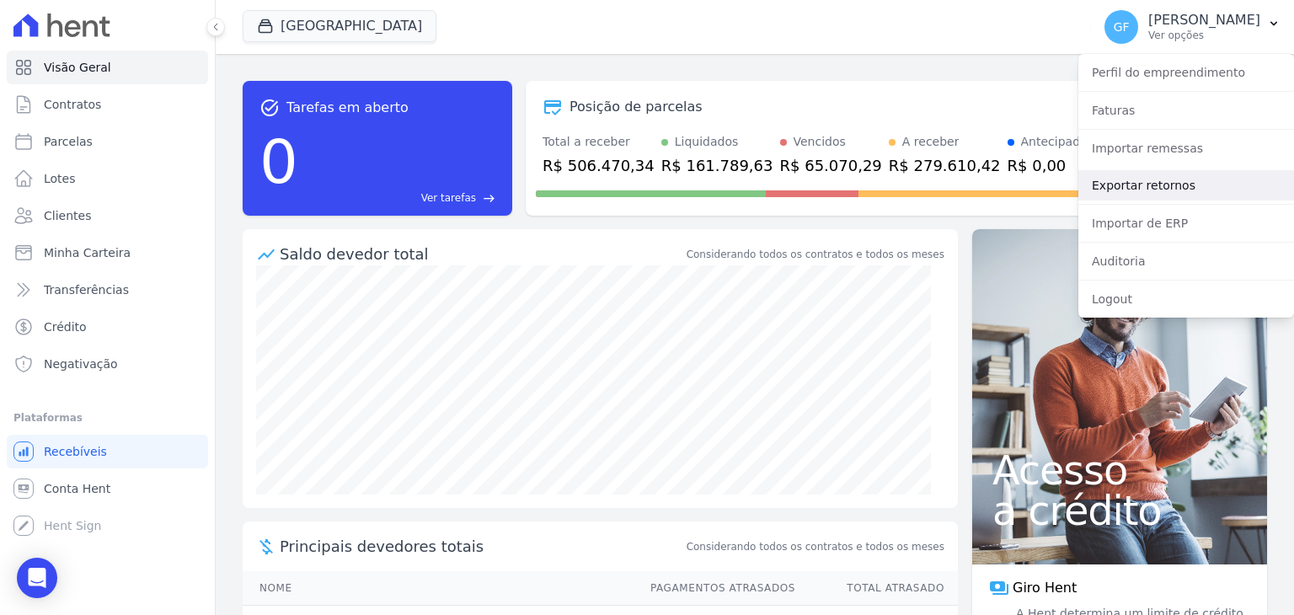
click at [1122, 186] on link "Exportar retornos" at bounding box center [1186, 185] width 216 height 30
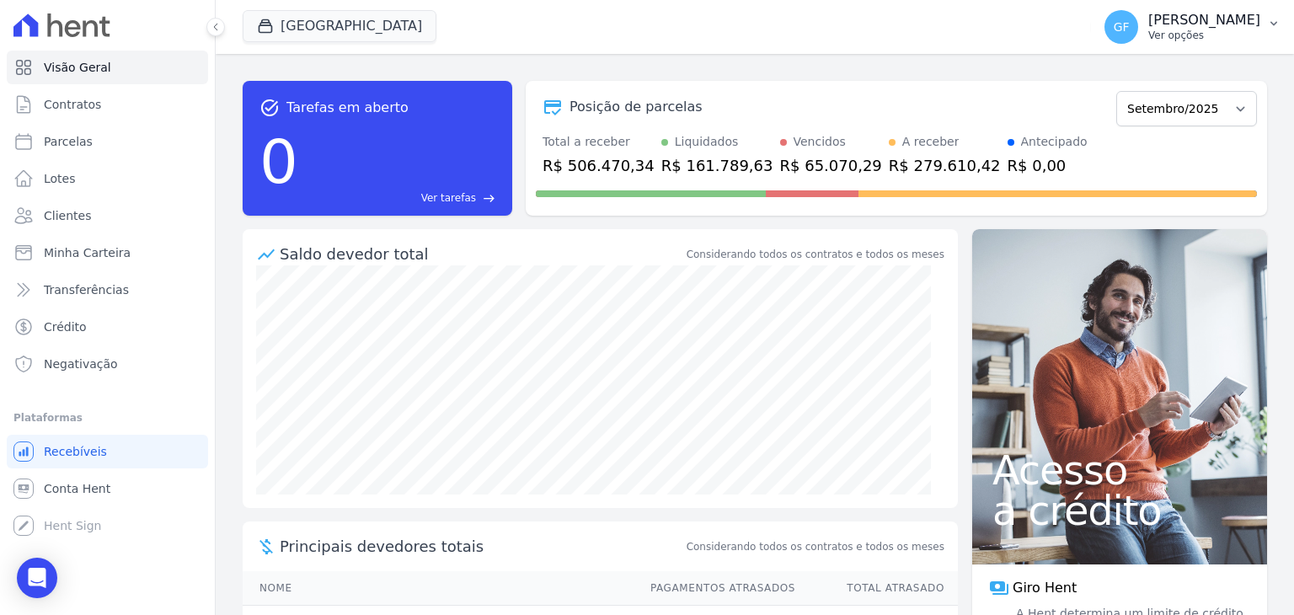
click at [1196, 36] on p "Ver opções" at bounding box center [1204, 35] width 112 height 13
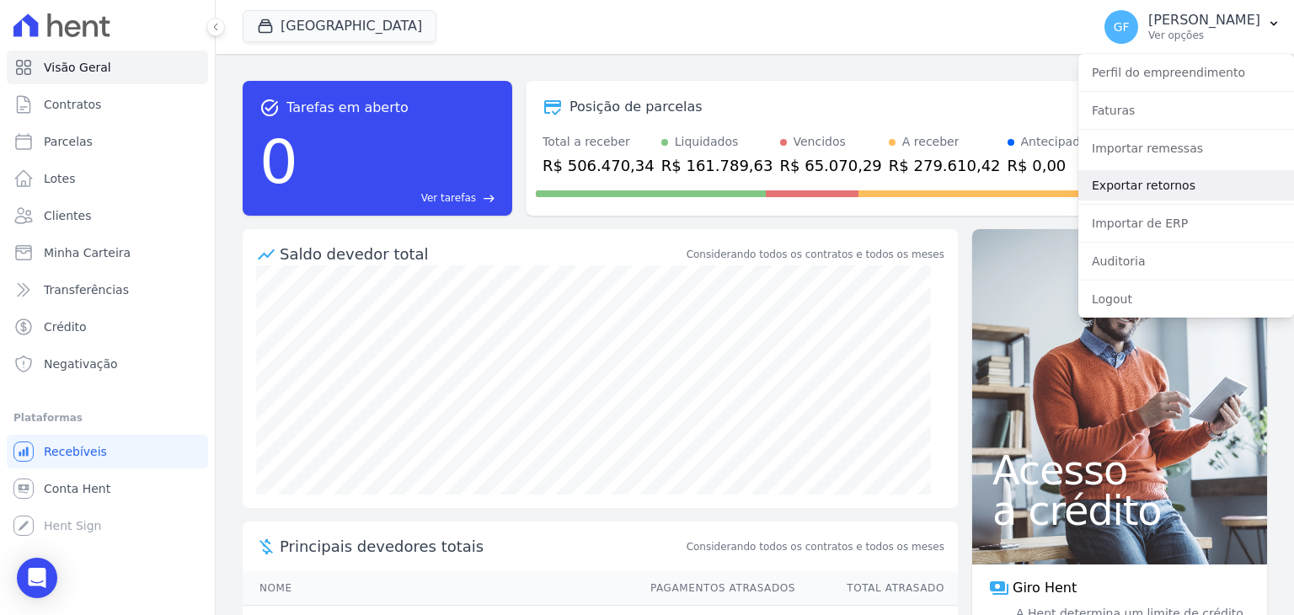
click at [1139, 187] on link "Exportar retornos" at bounding box center [1186, 185] width 216 height 30
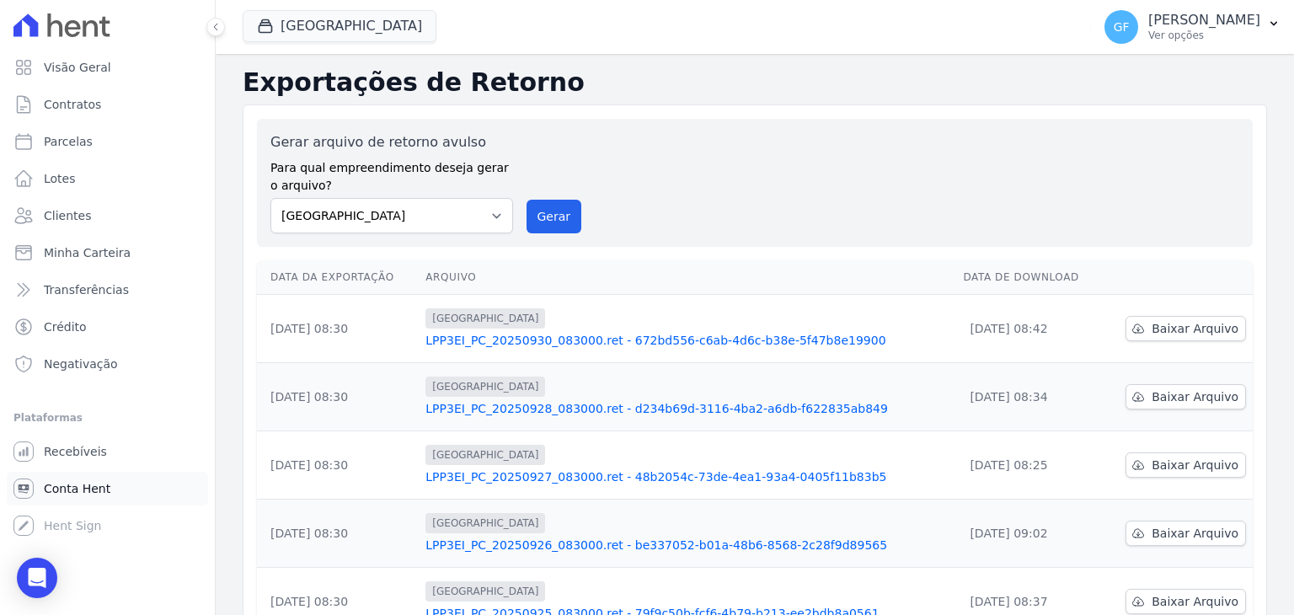
click at [79, 486] on span "Conta Hent" at bounding box center [77, 488] width 67 height 17
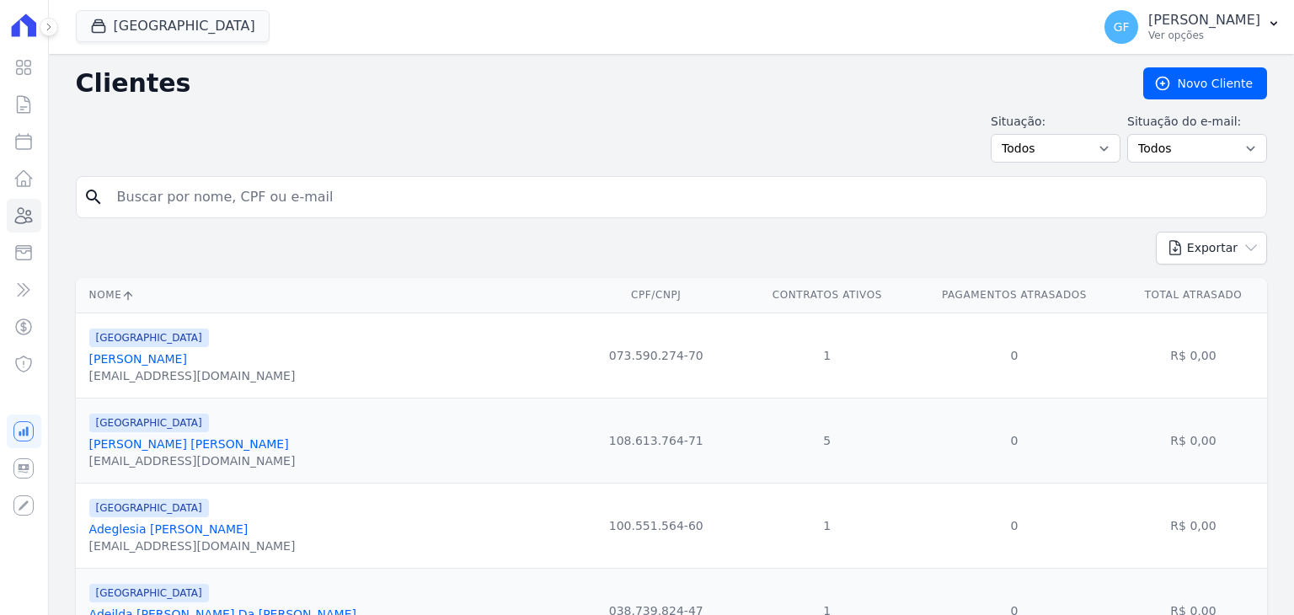
click at [222, 195] on input "search" at bounding box center [683, 197] width 1153 height 34
paste input "[PERSON_NAME]"
type input "[PERSON_NAME]"
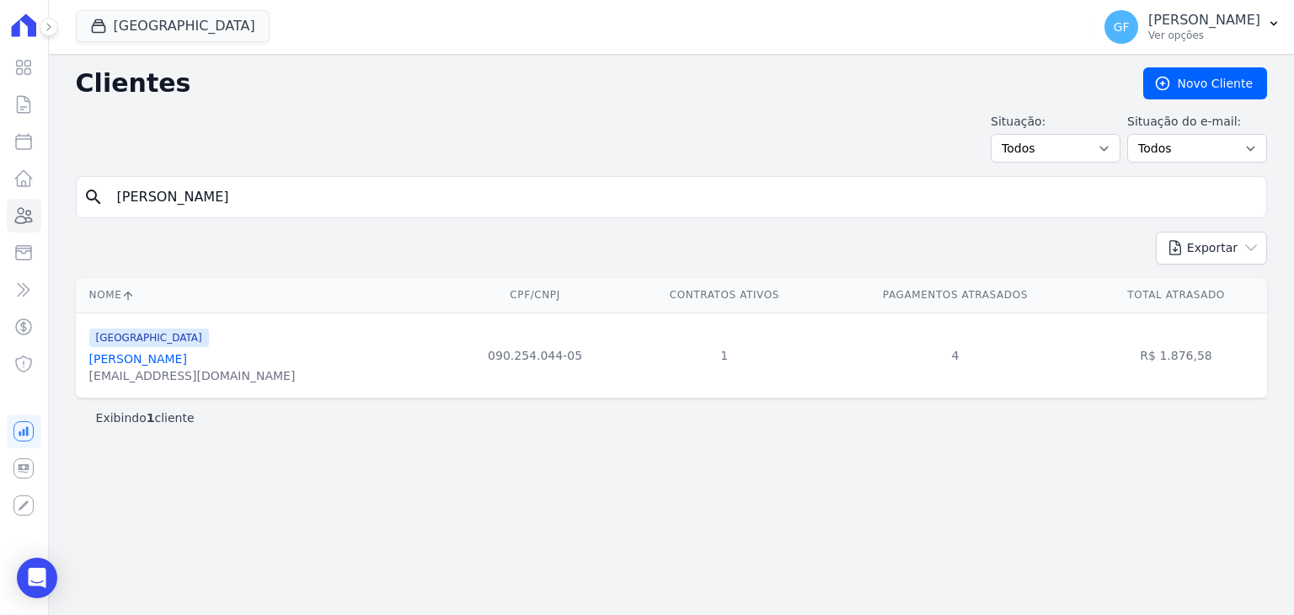
click at [179, 356] on link "[PERSON_NAME]" at bounding box center [138, 358] width 98 height 13
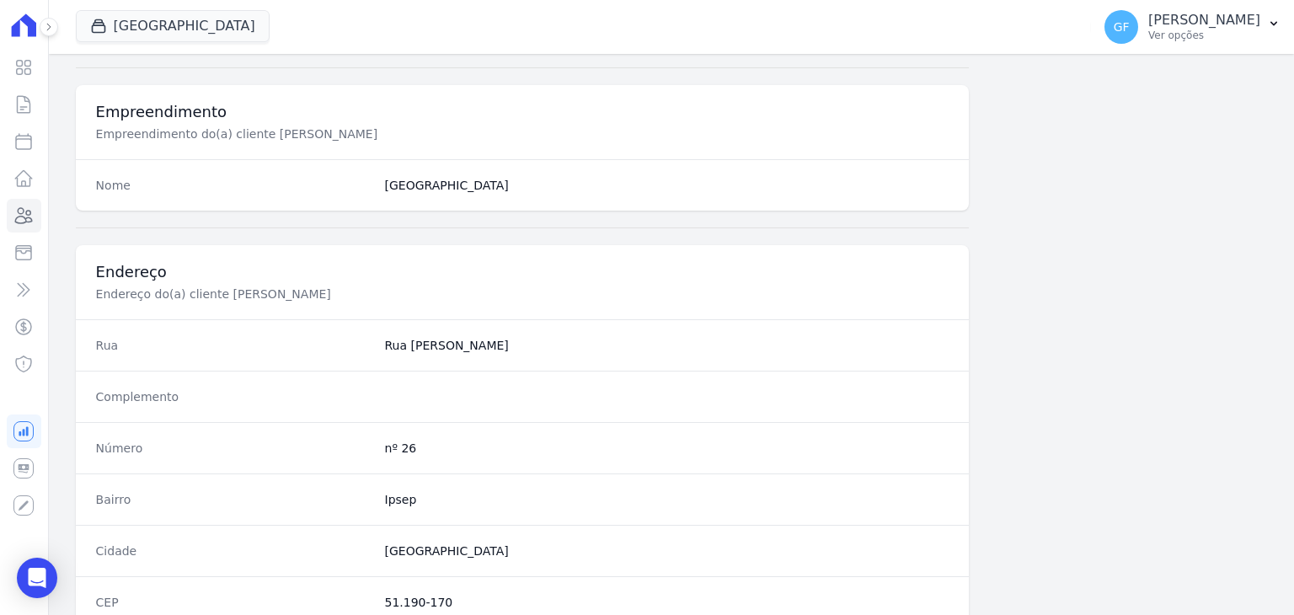
scroll to position [956, 0]
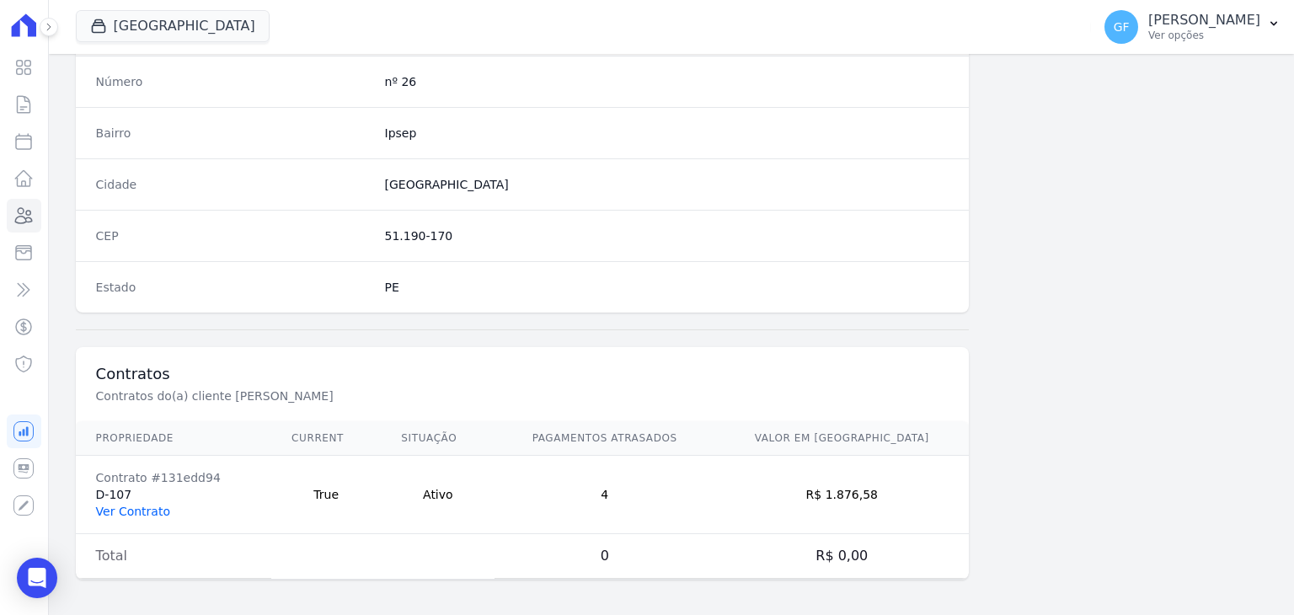
click at [151, 505] on link "Ver Contrato" at bounding box center [133, 511] width 74 height 13
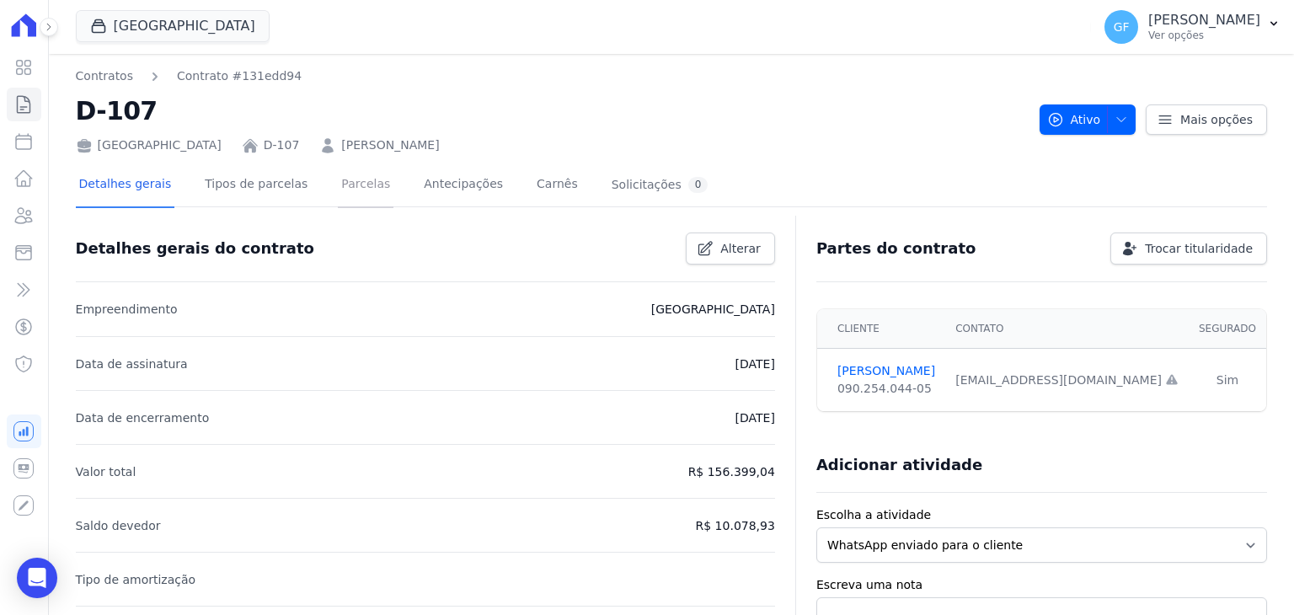
click at [353, 191] on link "Parcelas" at bounding box center [366, 185] width 56 height 45
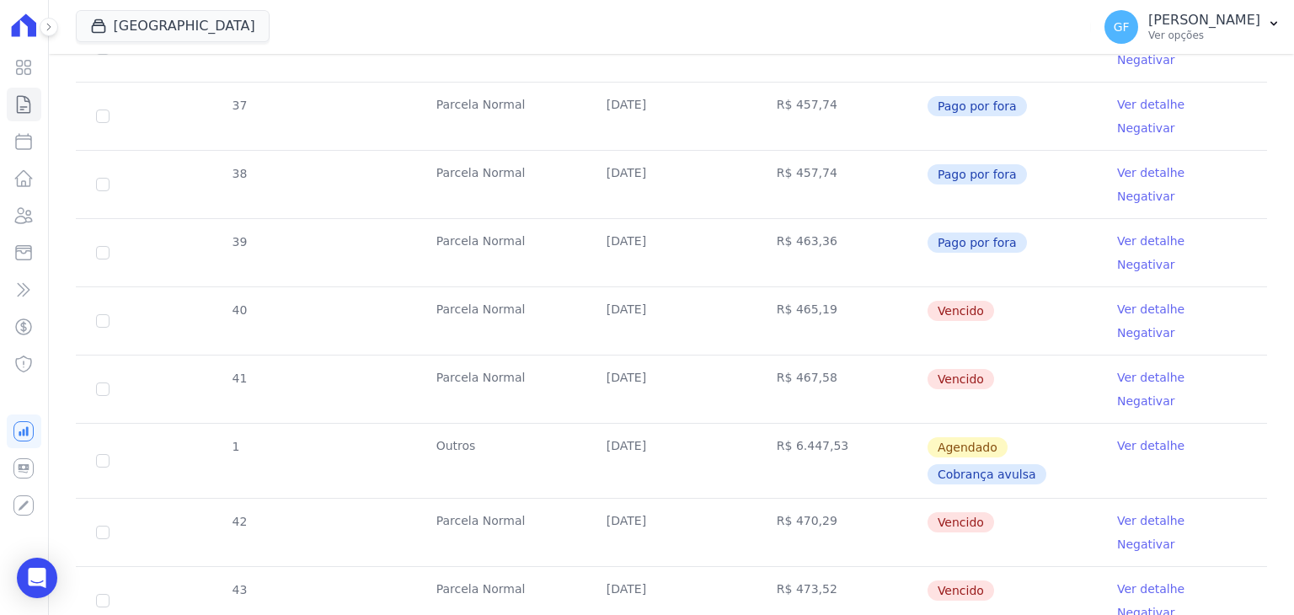
scroll to position [500, 0]
drag, startPoint x: 606, startPoint y: 233, endPoint x: 798, endPoint y: 232, distance: 192.1
click at [798, 286] on tr "40 [GEOGRAPHIC_DATA] [DATE] R$ 465,19 [GEOGRAPHIC_DATA] Ver detalhe Negativar" at bounding box center [671, 320] width 1191 height 68
click at [1058, 286] on td "Vencido" at bounding box center [1012, 319] width 170 height 67
click at [1117, 300] on link "Ver detalhe" at bounding box center [1150, 308] width 67 height 17
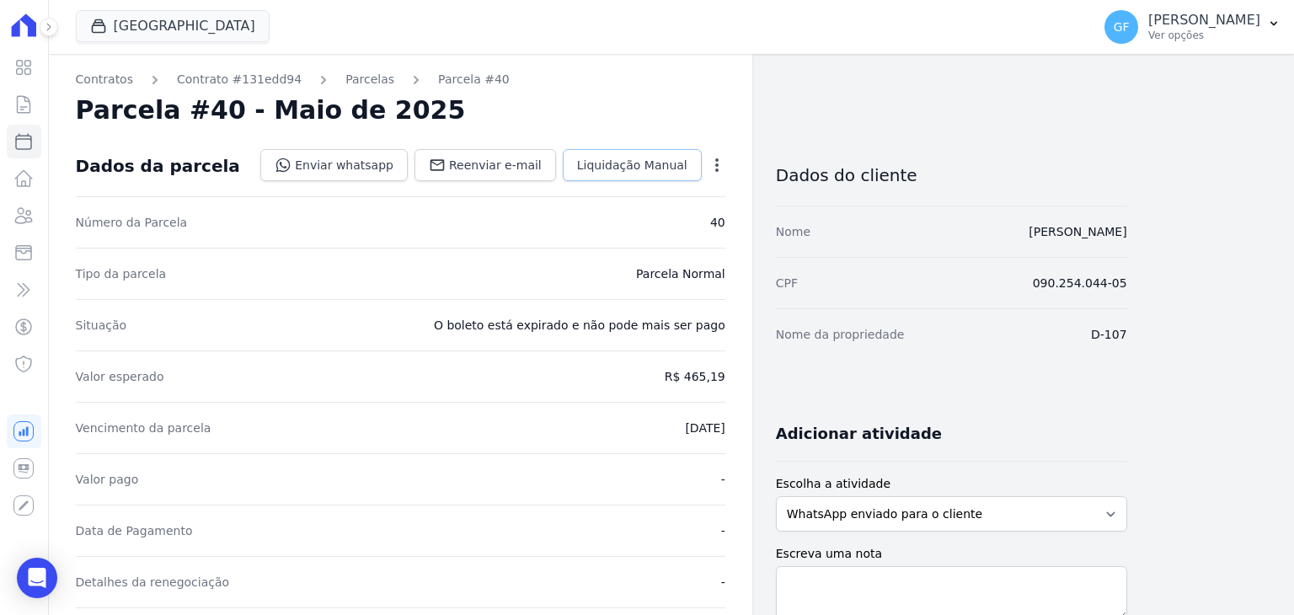
click at [645, 160] on span "Liquidação Manual" at bounding box center [632, 165] width 110 height 17
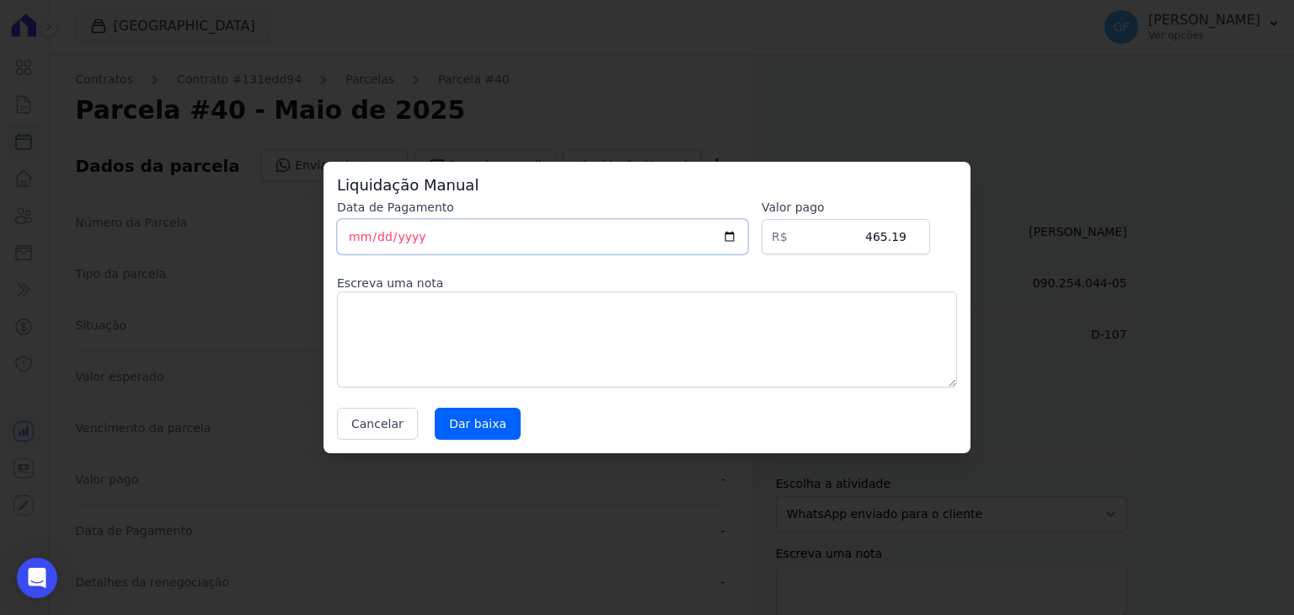
click at [349, 240] on input "[DATE]" at bounding box center [542, 236] width 411 height 35
type input "2025-09-03"
type input "2025-08-03"
drag, startPoint x: 866, startPoint y: 237, endPoint x: 1082, endPoint y: 256, distance: 216.6
click at [1082, 256] on div "Liquidação Manual Data de Pagamento 2025-08-03 Valor pago R$ 465.19 Escreva uma…" at bounding box center [647, 307] width 1294 height 615
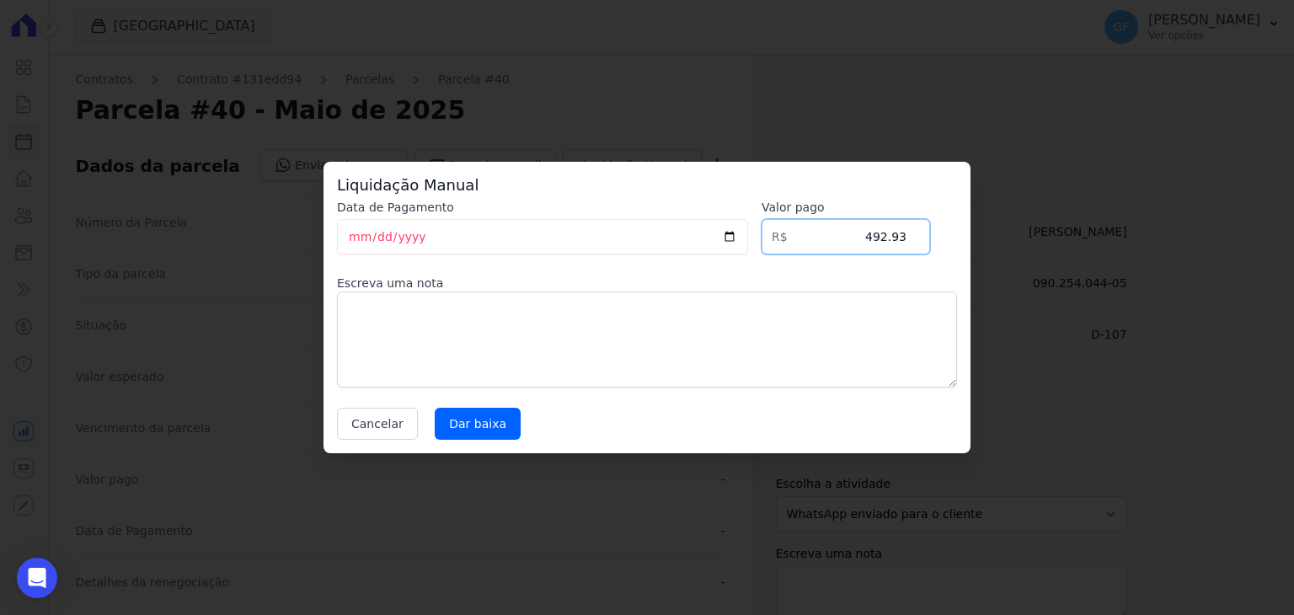
type input "492.93"
click at [492, 435] on input "Dar baixa" at bounding box center [478, 424] width 86 height 32
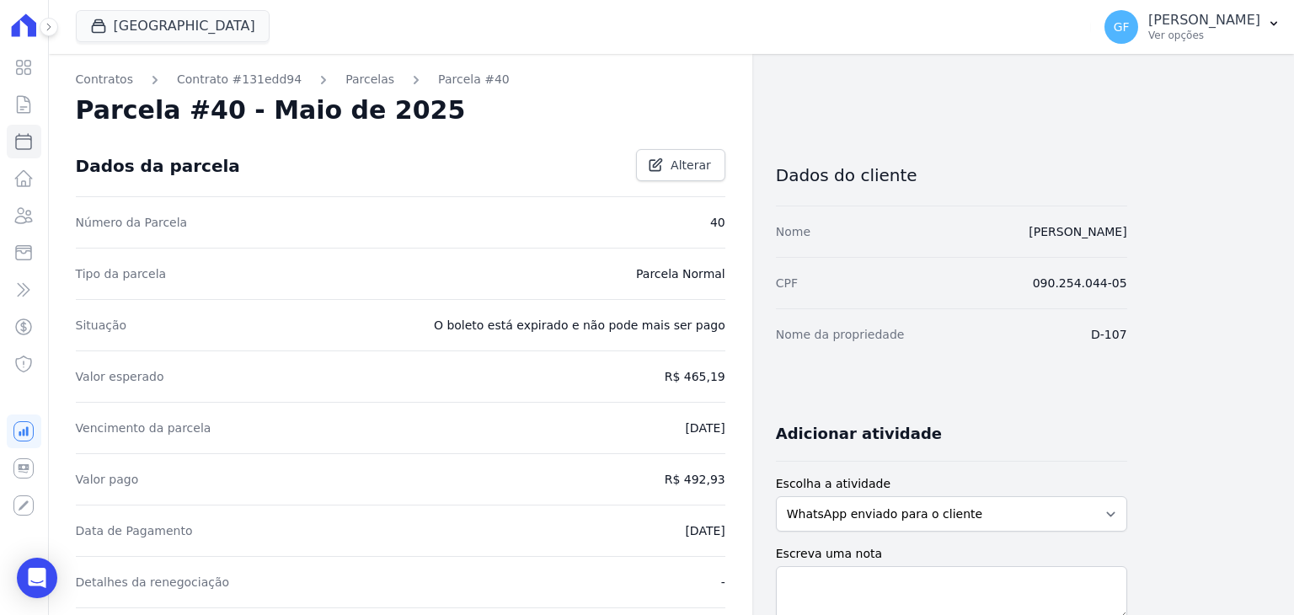
click at [345, 82] on link "Parcelas" at bounding box center [369, 80] width 49 height 18
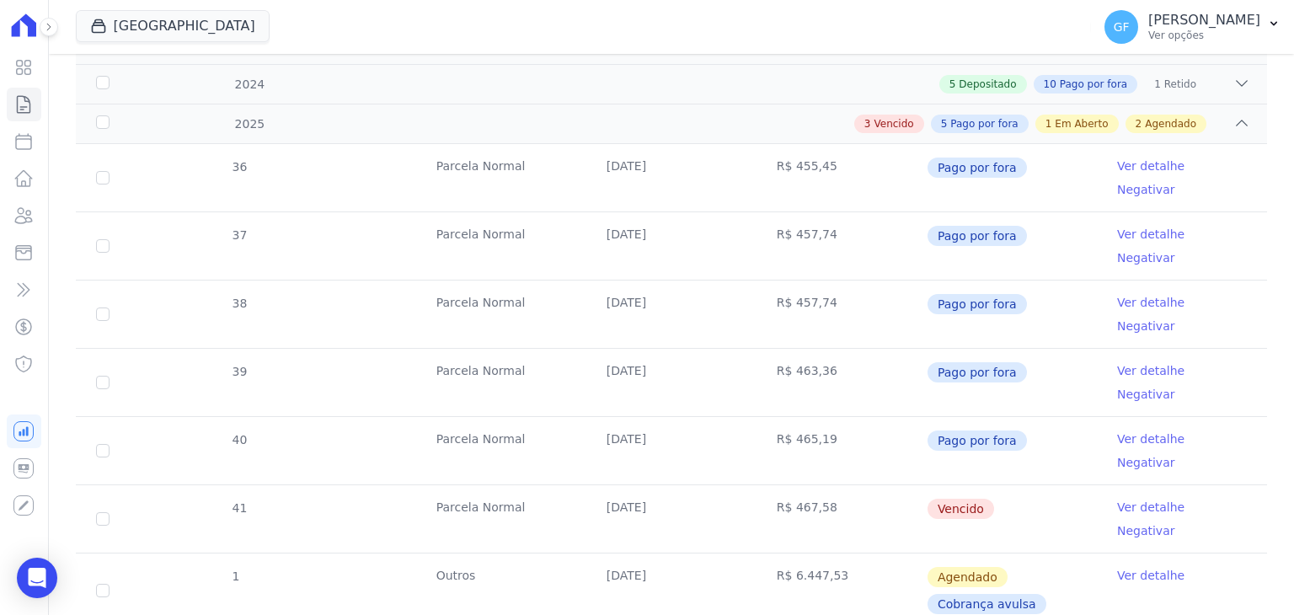
scroll to position [500, 0]
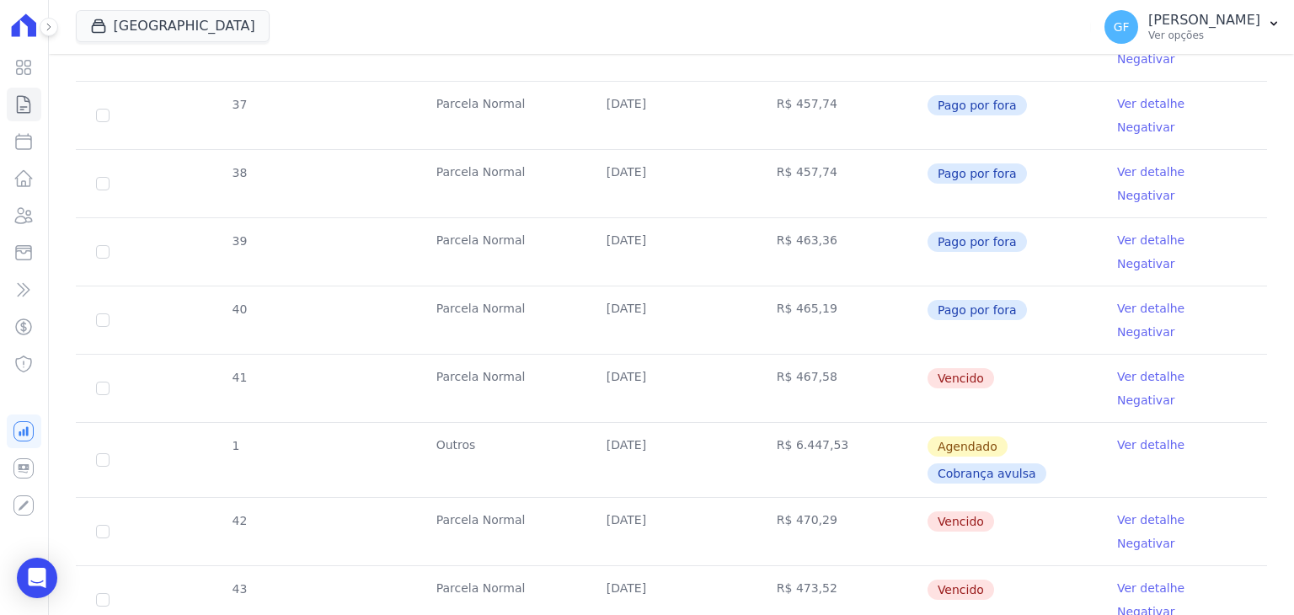
drag, startPoint x: 604, startPoint y: 283, endPoint x: 953, endPoint y: 291, distance: 348.9
click at [953, 354] on tr "41 Parcela Normal 30/06/2025 R$ 467,58 Vencido Ver detalhe Negativar" at bounding box center [671, 388] width 1191 height 68
click at [928, 368] on span "Vencido" at bounding box center [961, 378] width 67 height 20
click at [1117, 368] on link "Ver detalhe" at bounding box center [1150, 376] width 67 height 17
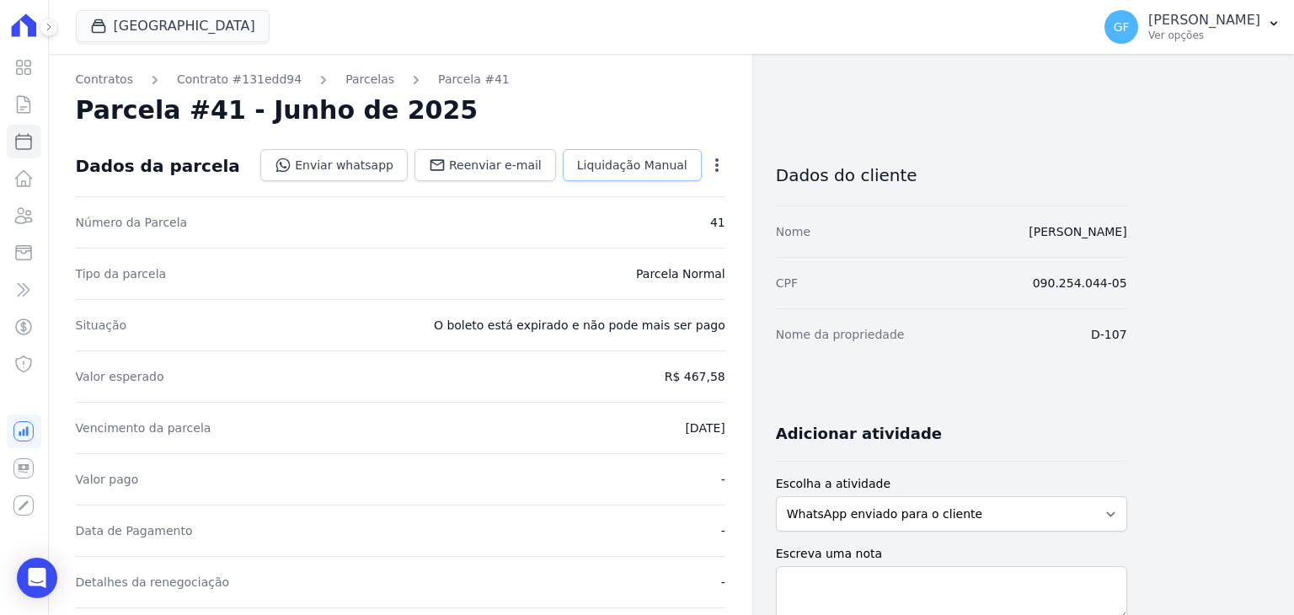
click at [648, 166] on span "Liquidação Manual" at bounding box center [632, 165] width 110 height 17
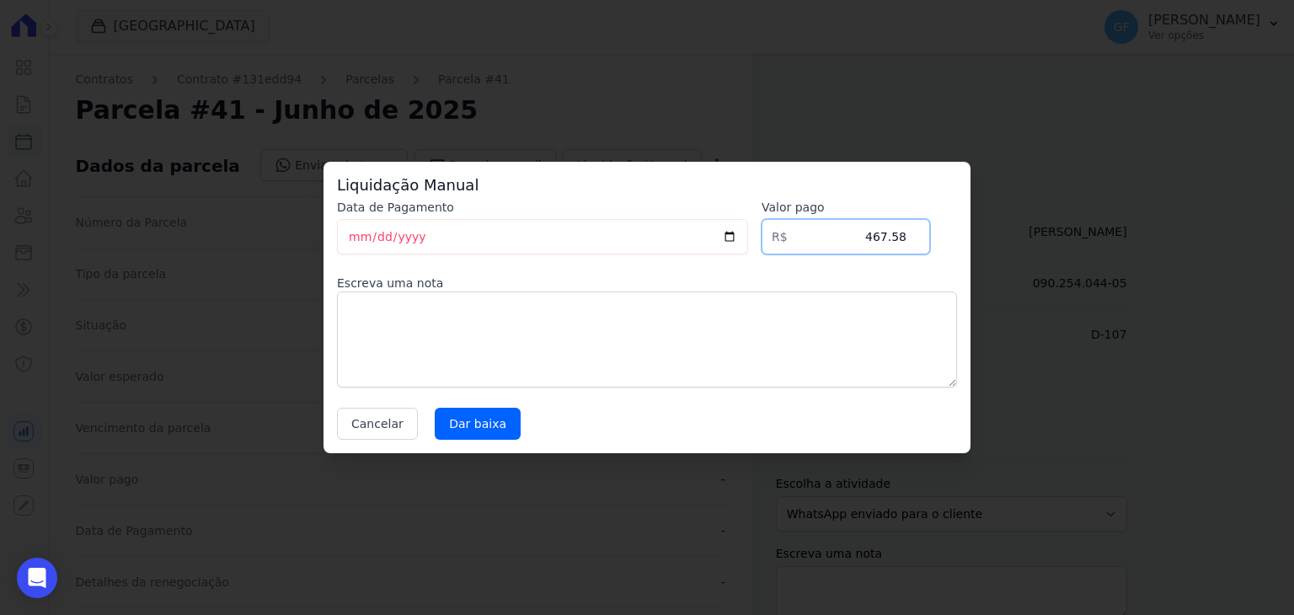
drag, startPoint x: 846, startPoint y: 243, endPoint x: 1073, endPoint y: 250, distance: 227.6
click at [1073, 250] on div "Liquidação Manual Data de Pagamento 2025-09-30 Valor pago R$ 467.58 Escreva uma…" at bounding box center [647, 307] width 1294 height 615
type input "502.06"
click at [479, 429] on input "Dar baixa" at bounding box center [478, 424] width 86 height 32
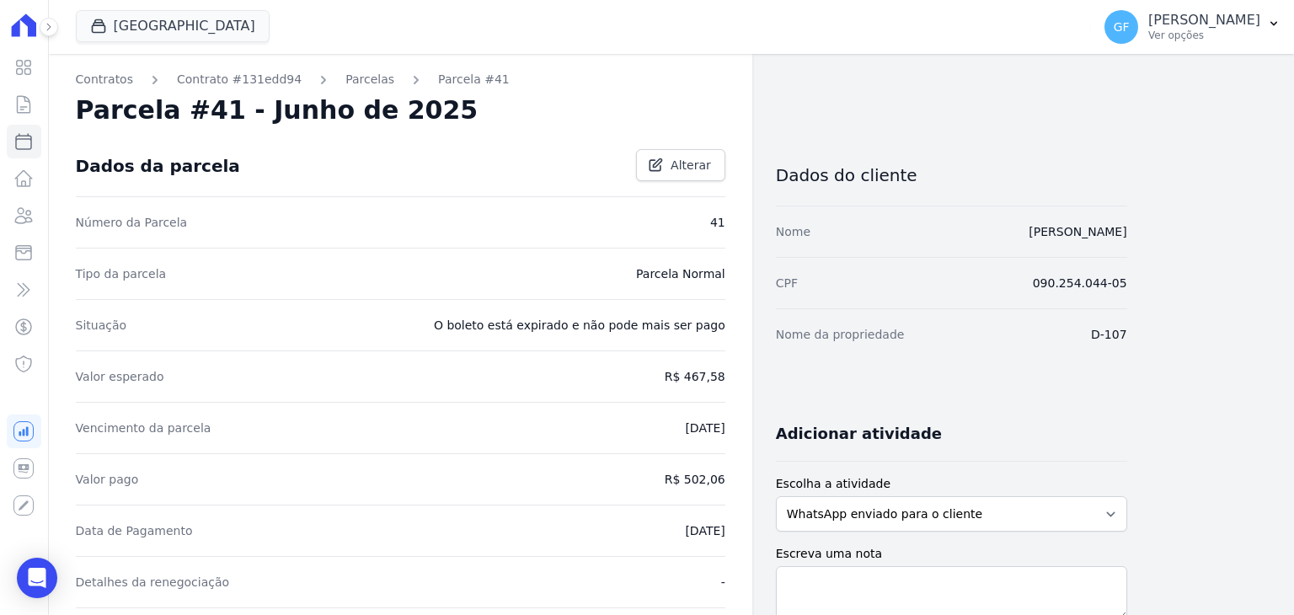
click at [345, 82] on link "Parcelas" at bounding box center [369, 80] width 49 height 18
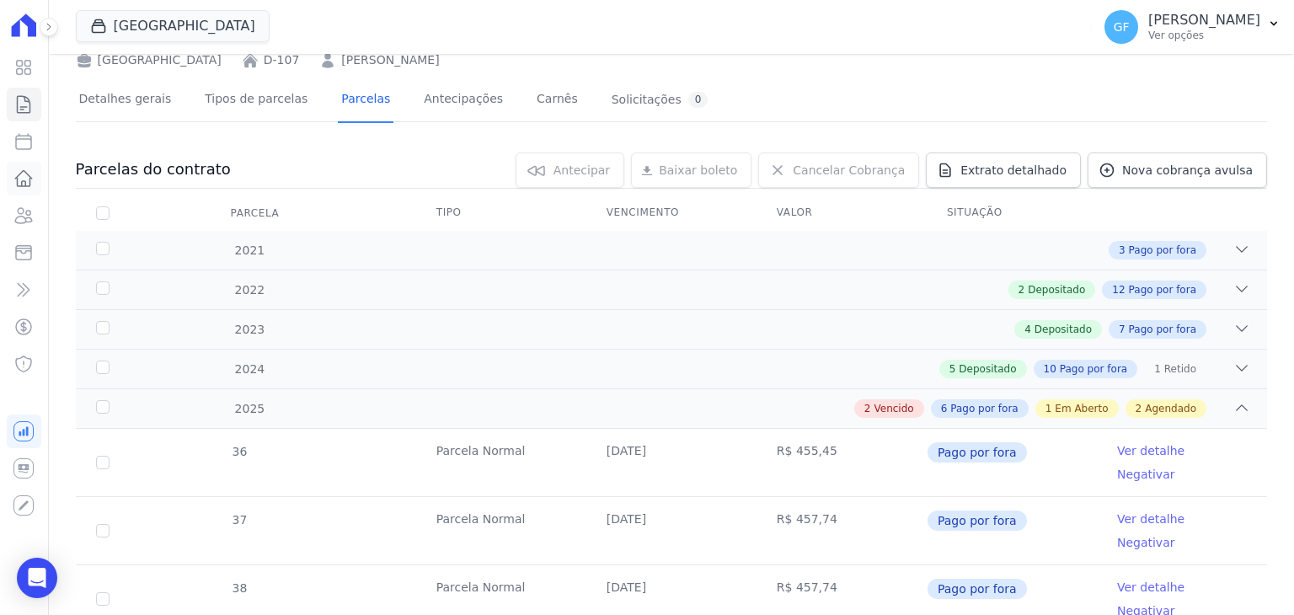
scroll to position [79, 0]
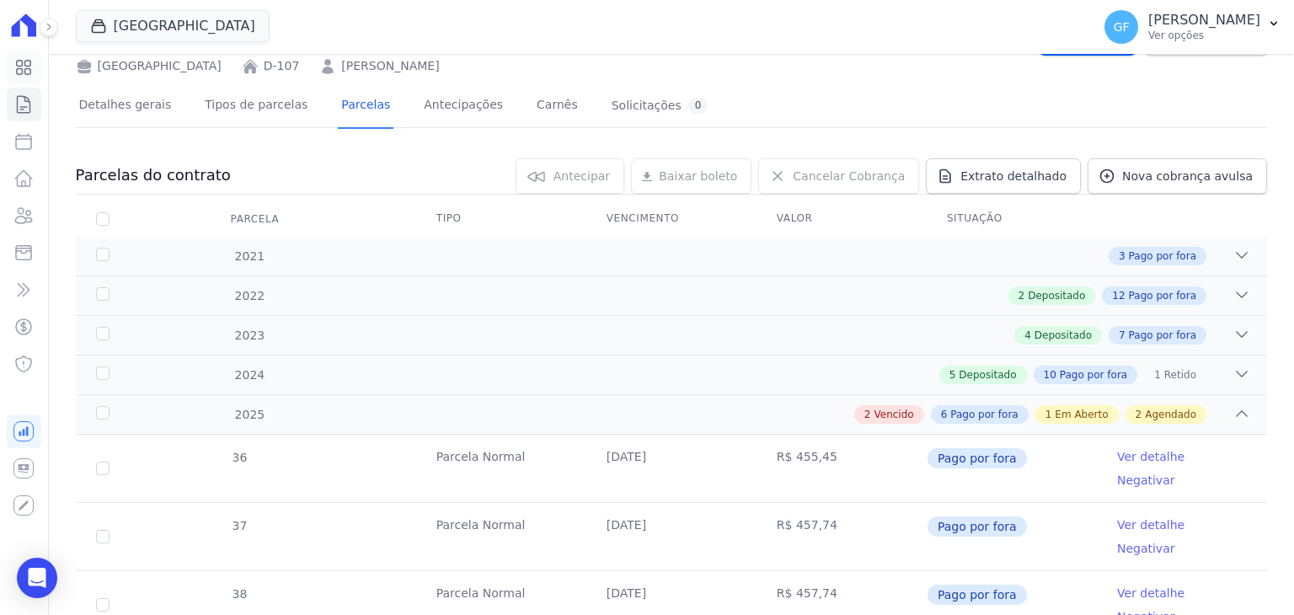
click at [20, 72] on icon at bounding box center [23, 67] width 20 height 20
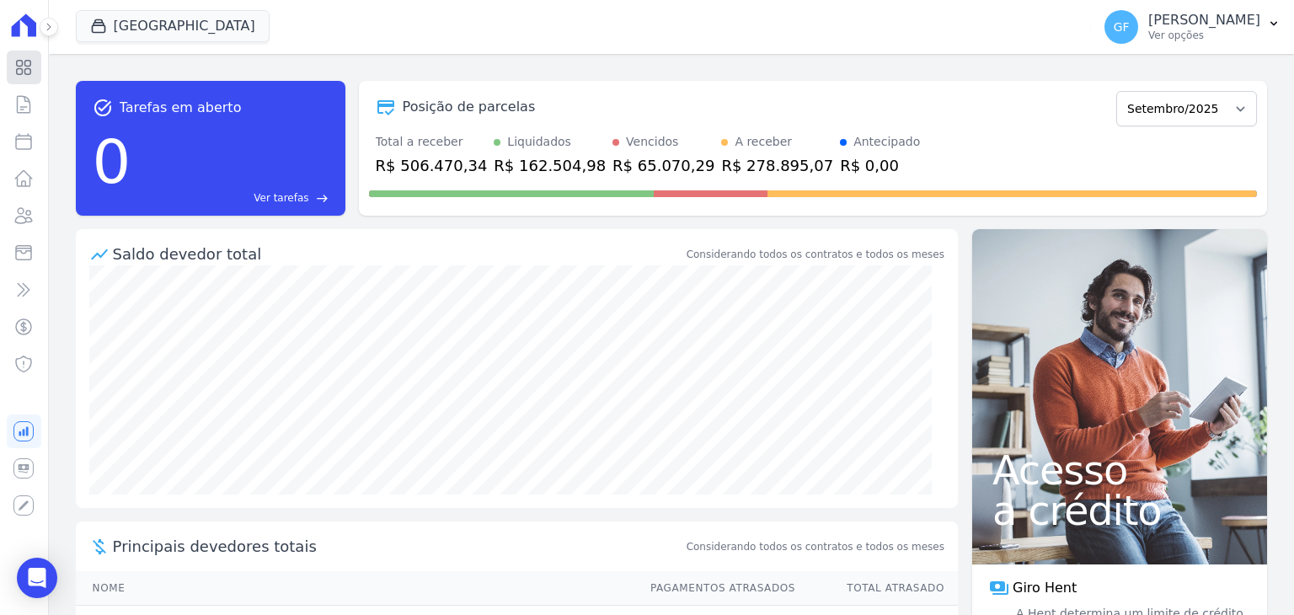
click at [35, 62] on link "Visão Geral" at bounding box center [24, 68] width 35 height 34
click at [9, 213] on link "Clientes" at bounding box center [24, 216] width 35 height 34
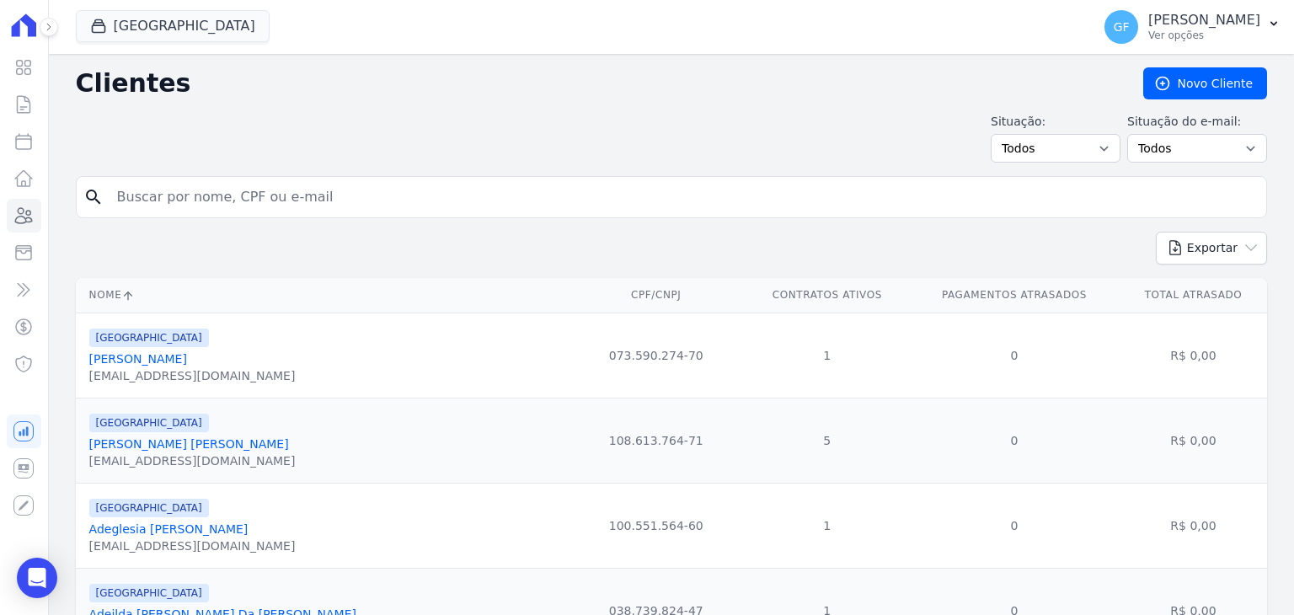
click at [197, 201] on input "search" at bounding box center [683, 197] width 1153 height 34
type input "militao"
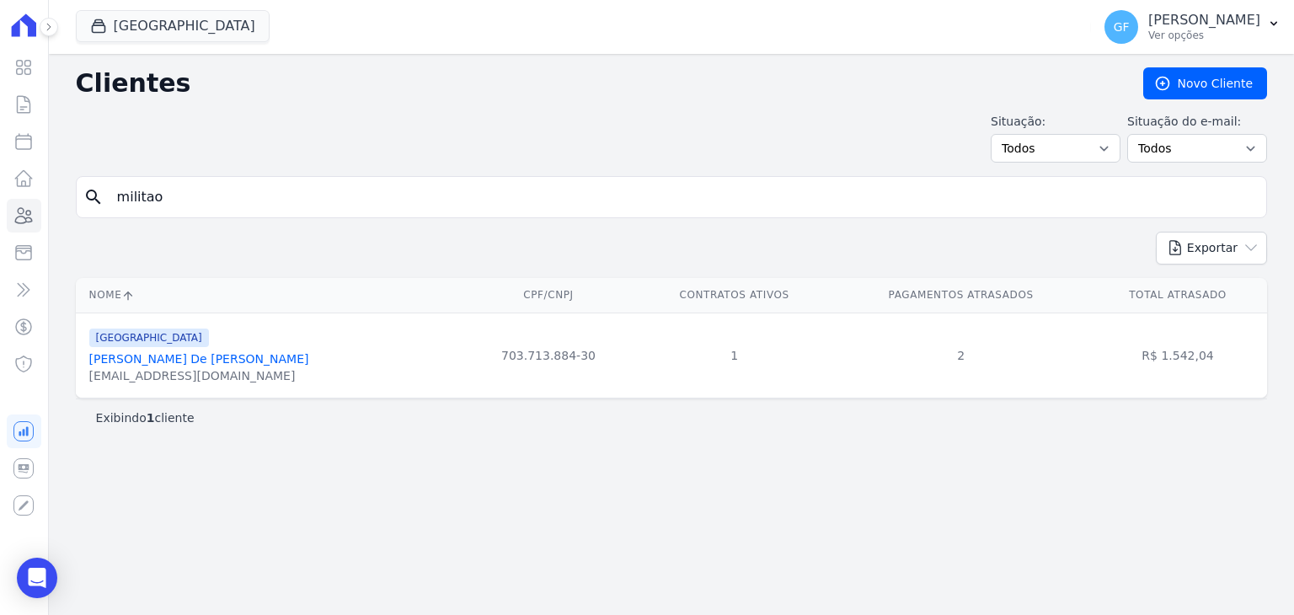
click at [138, 356] on link "Rodrigo Vieira De Melo Militão" at bounding box center [199, 358] width 220 height 13
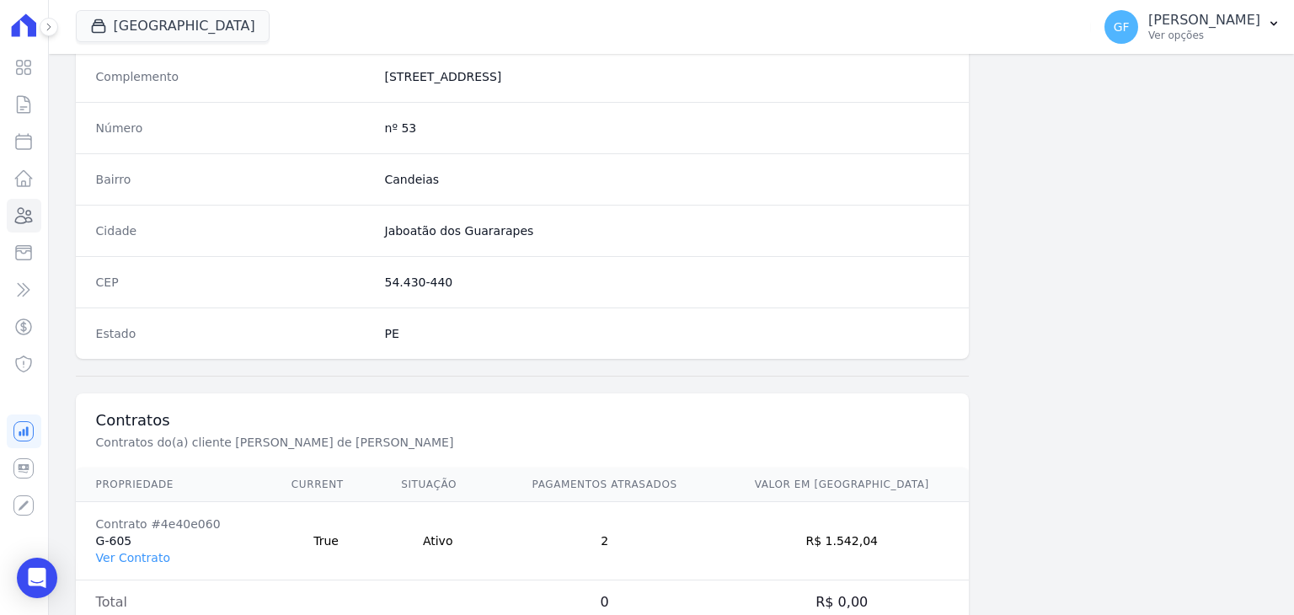
scroll to position [956, 0]
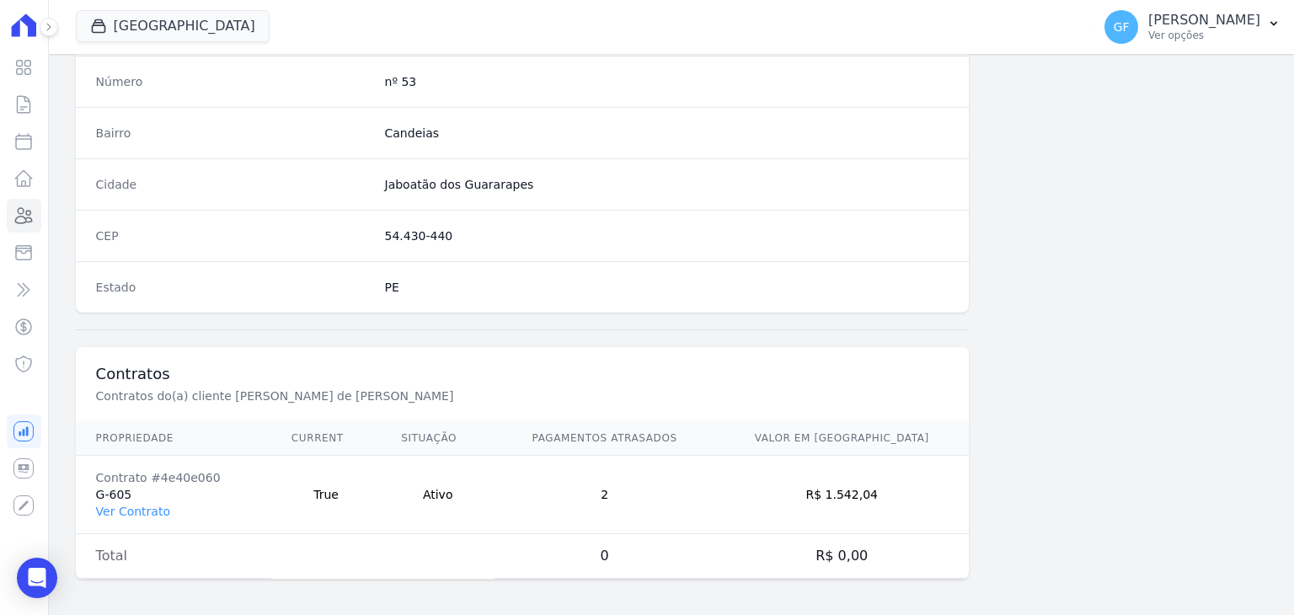
click at [131, 495] on td "Contrato #4e40e060 G-605 Ver Contrato" at bounding box center [173, 495] width 195 height 78
click at [131, 505] on link "Ver Contrato" at bounding box center [133, 511] width 74 height 13
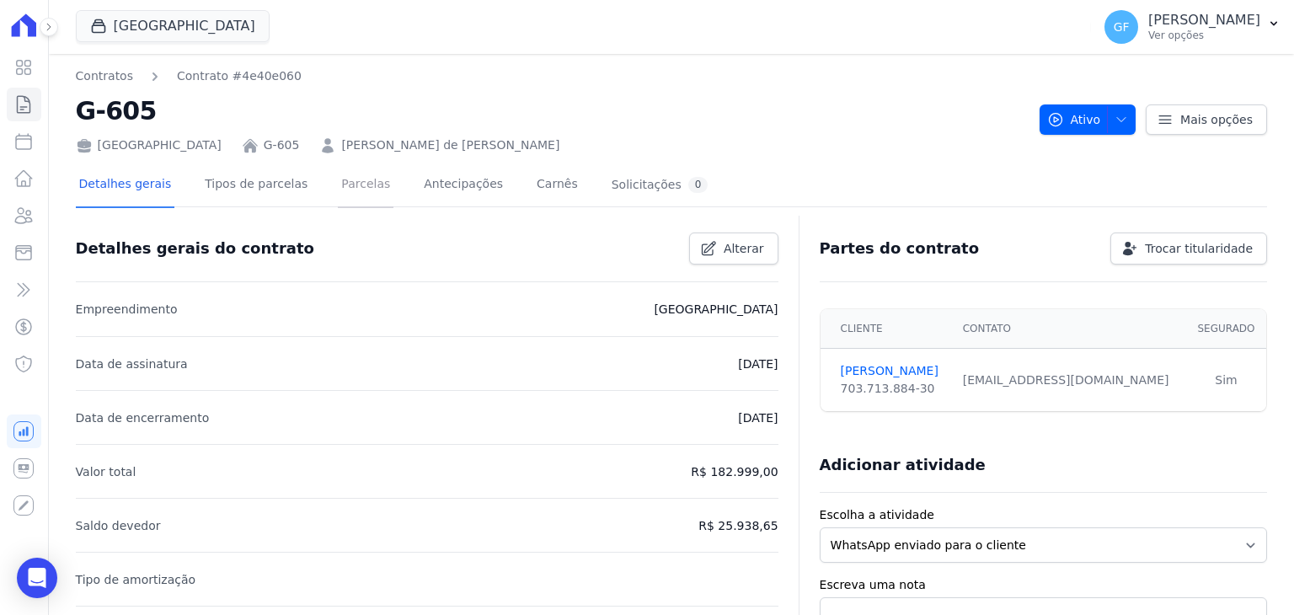
click at [346, 189] on link "Parcelas" at bounding box center [366, 185] width 56 height 45
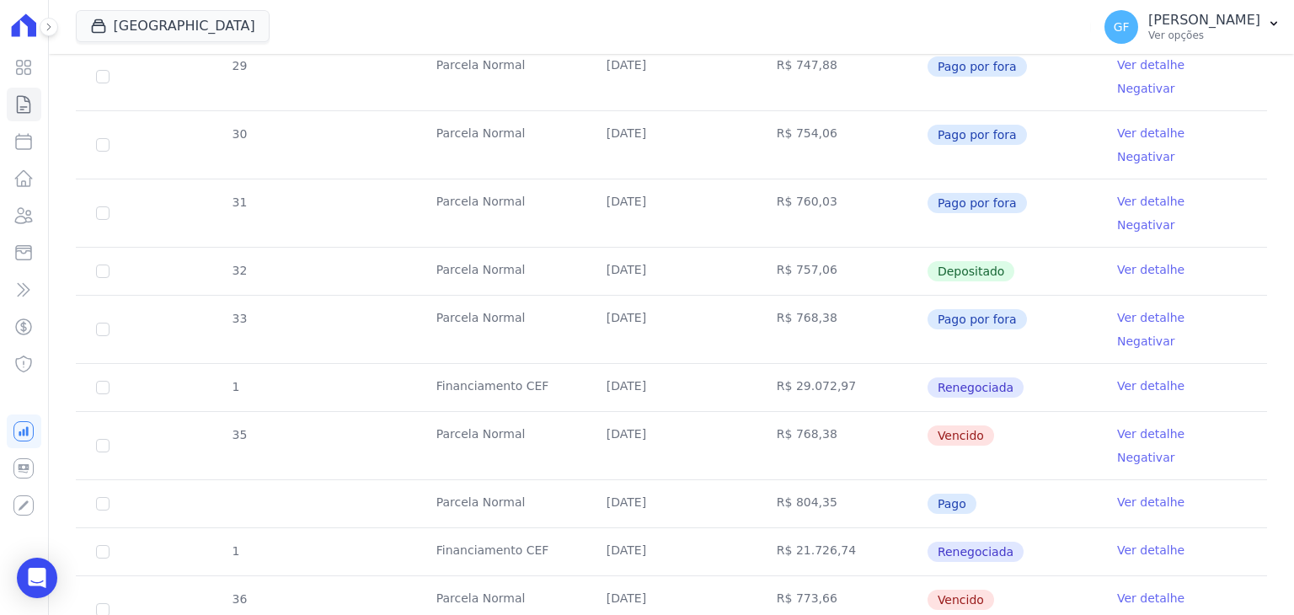
scroll to position [506, 0]
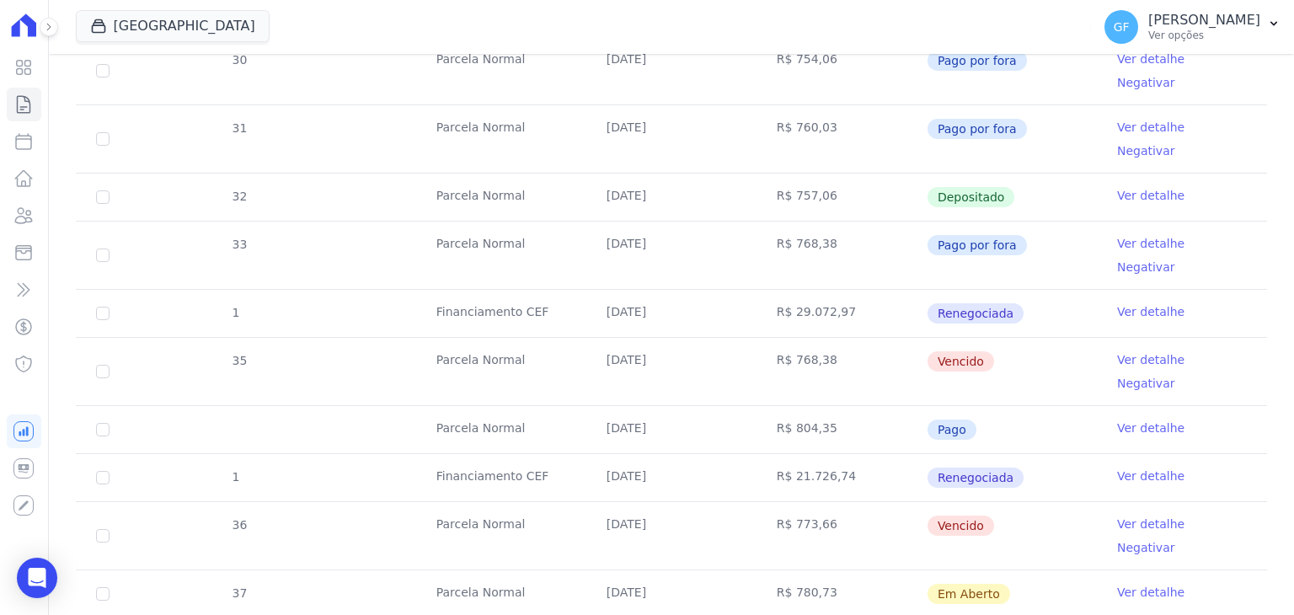
drag, startPoint x: 586, startPoint y: 275, endPoint x: 1002, endPoint y: 288, distance: 416.4
click at [1002, 337] on tr "35 Parcela Normal 30/07/2025 R$ 768,38 Vencido Ver detalhe Negativar" at bounding box center [671, 371] width 1191 height 68
click at [1097, 338] on td "Ver detalhe Negativar" at bounding box center [1182, 371] width 170 height 67
click at [1119, 351] on link "Ver detalhe" at bounding box center [1150, 359] width 67 height 17
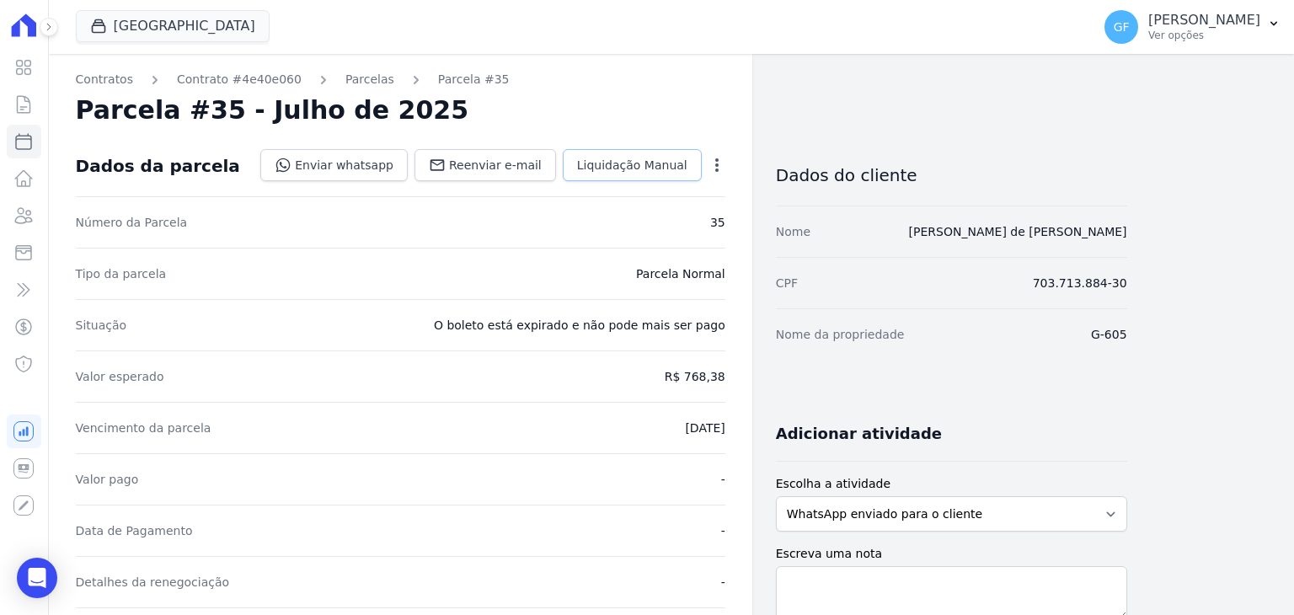
click at [640, 179] on link "Liquidação Manual" at bounding box center [632, 165] width 139 height 32
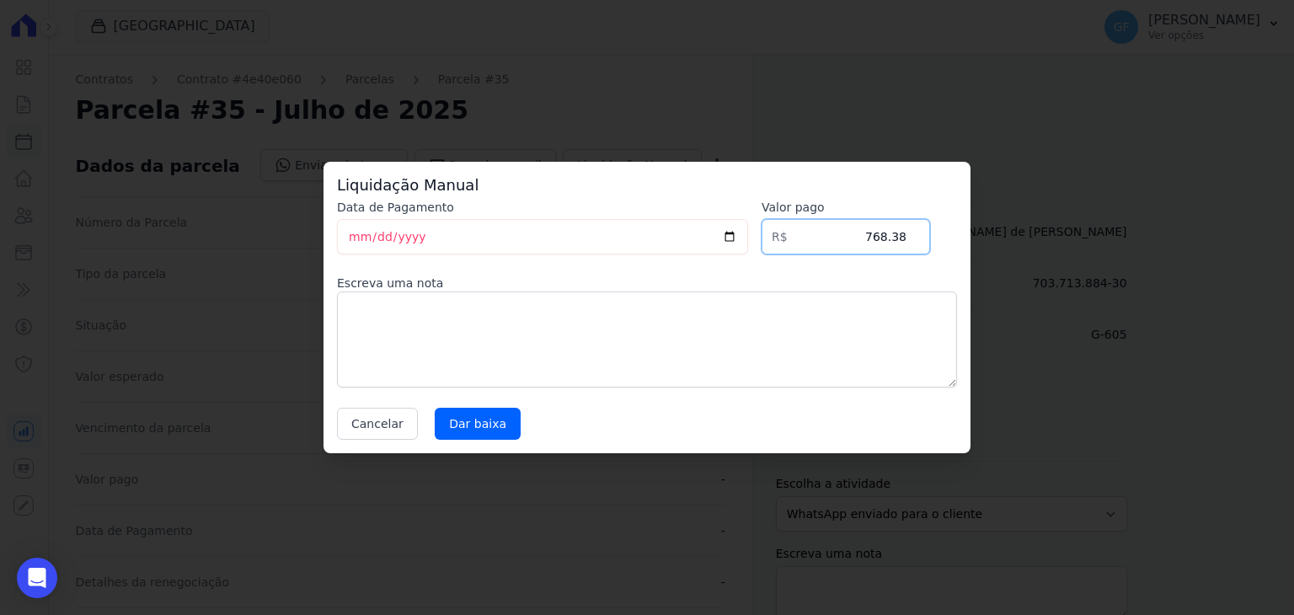
drag, startPoint x: 869, startPoint y: 238, endPoint x: 982, endPoint y: 235, distance: 113.8
click at [982, 235] on div "Liquidação Manual Data de Pagamento 2025-09-30 Valor pago R$ 768.38 Escreva uma…" at bounding box center [647, 307] width 1294 height 615
type input "812.48"
click at [485, 429] on input "Dar baixa" at bounding box center [478, 424] width 86 height 32
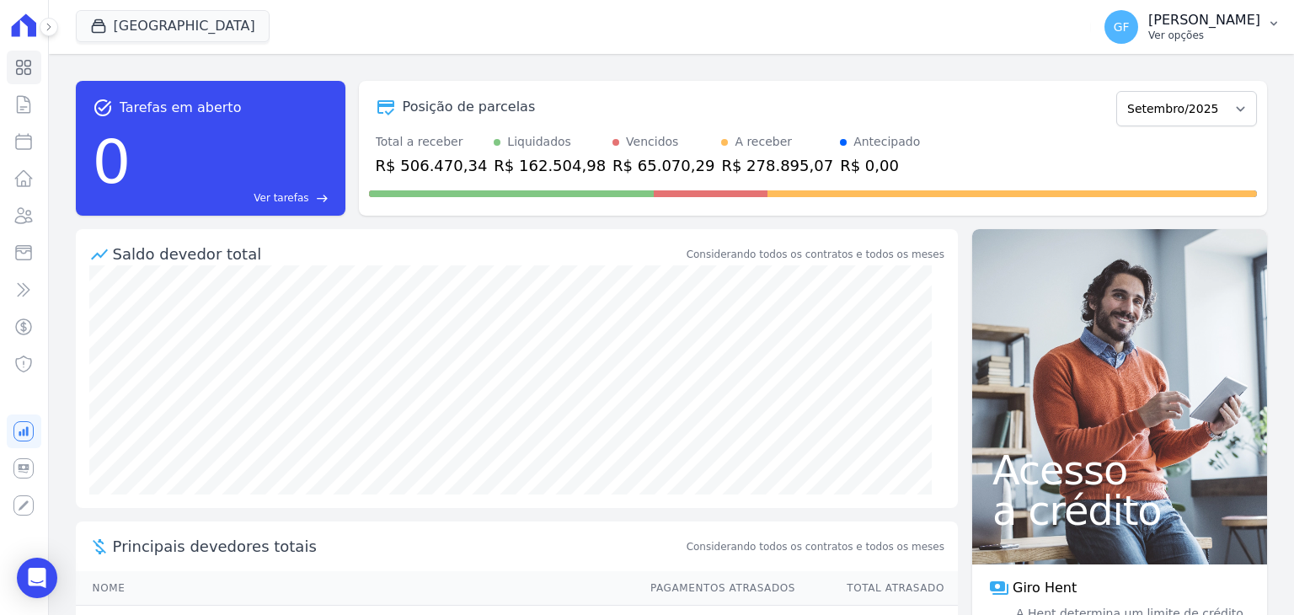
click at [1244, 25] on p "[PERSON_NAME]" at bounding box center [1204, 20] width 112 height 17
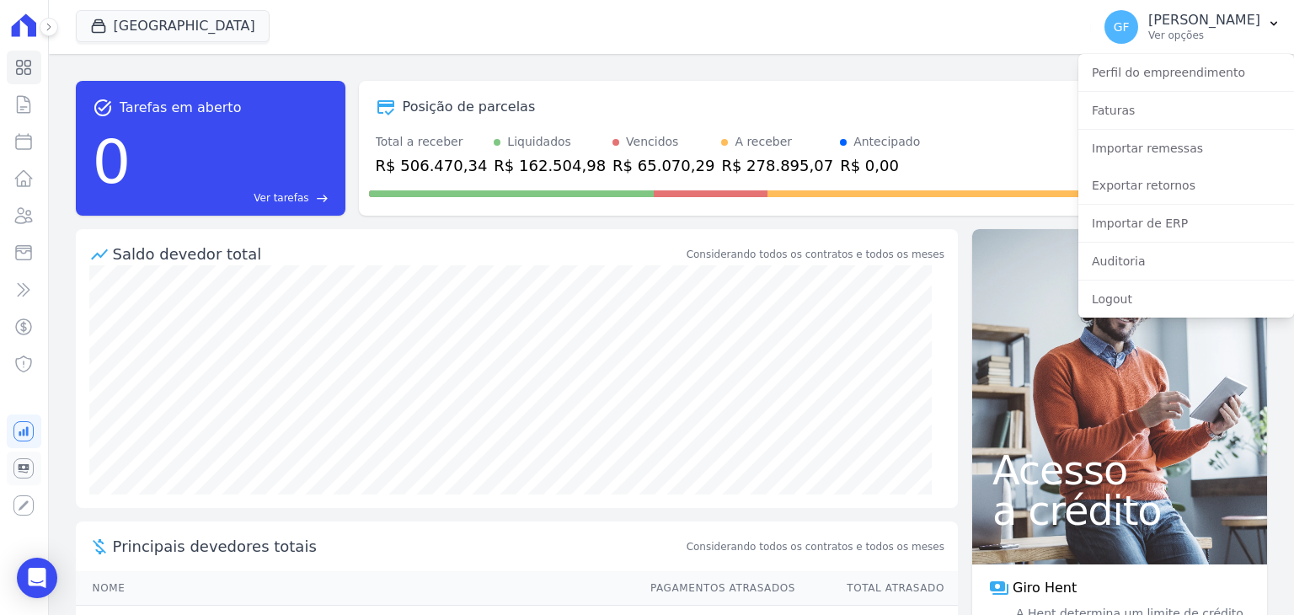
click at [29, 467] on icon at bounding box center [23, 468] width 20 height 20
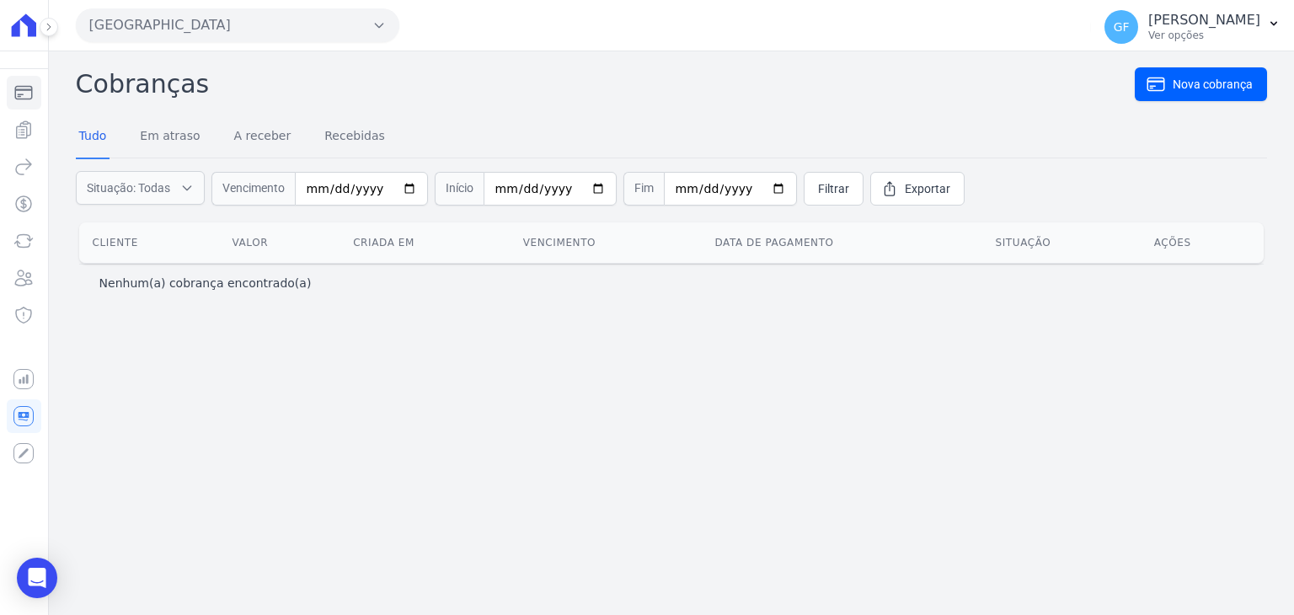
click at [53, 26] on icon at bounding box center [49, 27] width 10 height 10
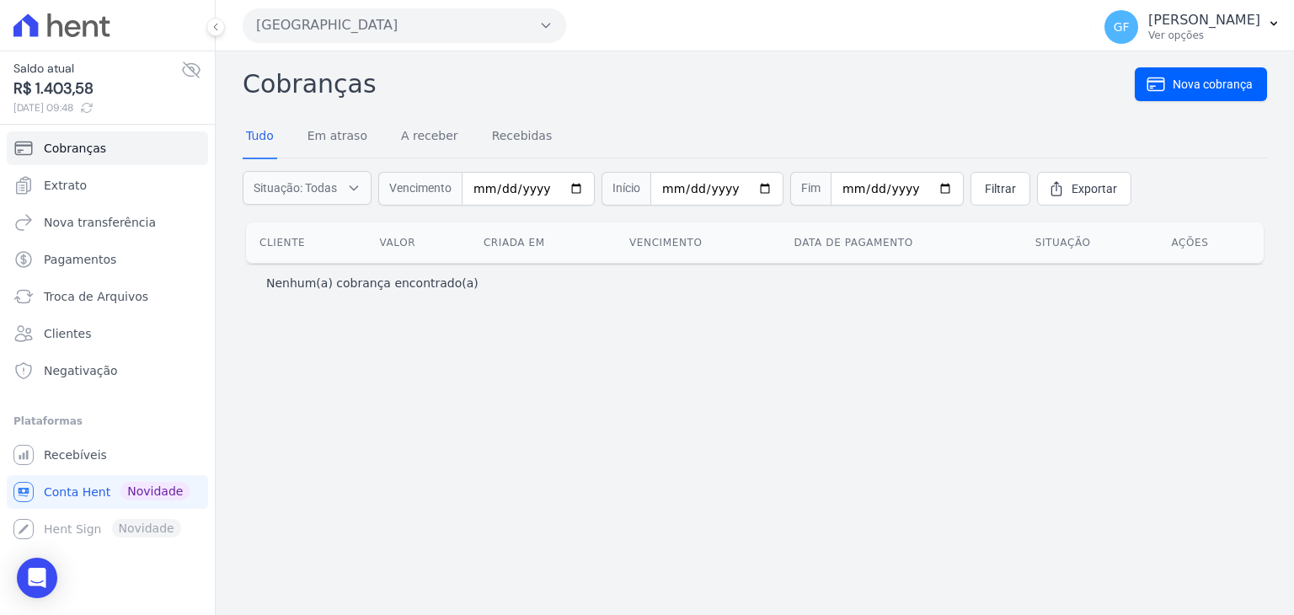
click at [200, 65] on icon at bounding box center [191, 70] width 20 height 20
click at [79, 190] on span "Extrato" at bounding box center [65, 185] width 43 height 17
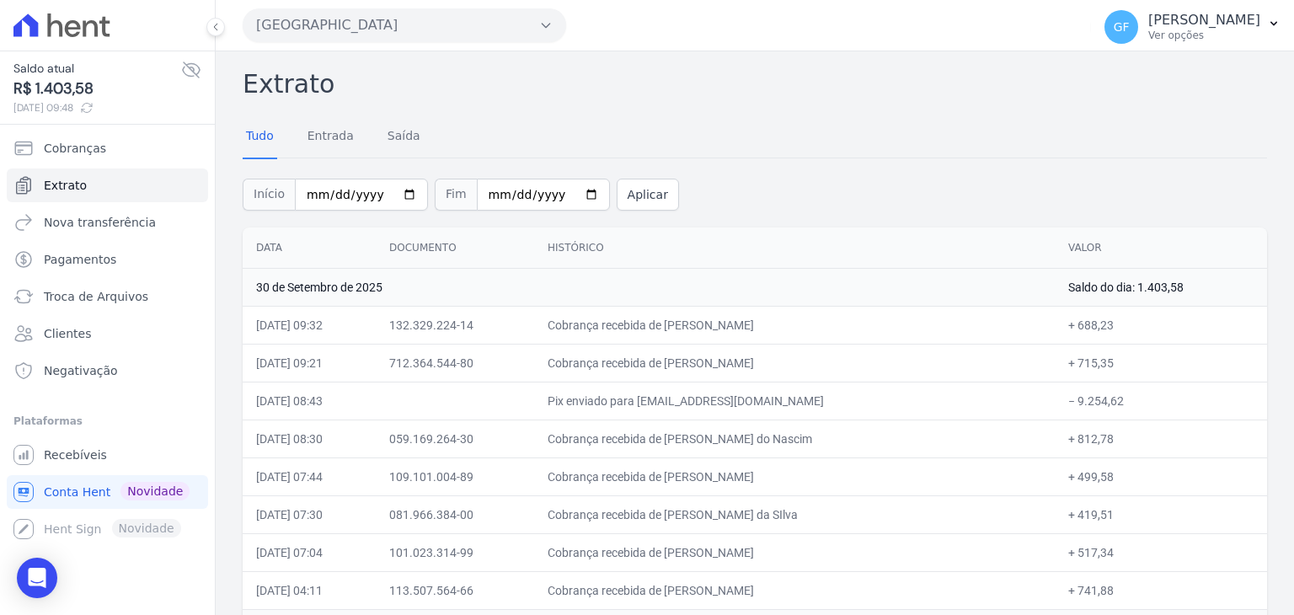
drag, startPoint x: 611, startPoint y: 361, endPoint x: 940, endPoint y: 369, distance: 329.5
click at [940, 369] on td "Cobrança recebida de [PERSON_NAME]" at bounding box center [794, 363] width 521 height 38
drag, startPoint x: 603, startPoint y: 324, endPoint x: 837, endPoint y: 334, distance: 233.6
click at [833, 334] on td "Cobrança recebida de [PERSON_NAME]" at bounding box center [794, 325] width 521 height 38
click at [907, 331] on td "Cobrança recebida de [PERSON_NAME]" at bounding box center [794, 325] width 521 height 38
